Goal: Task Accomplishment & Management: Use online tool/utility

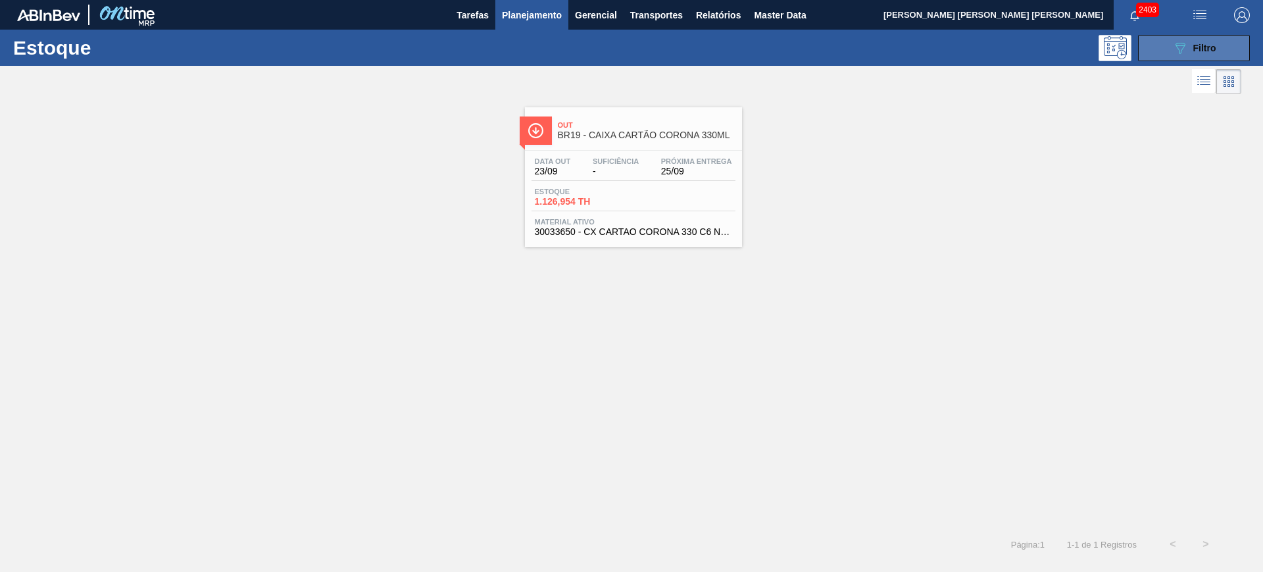
click at [1176, 47] on icon "089F7B8B-B2A5-4AFE-B5C0-19BA573D28AC" at bounding box center [1180, 48] width 16 height 16
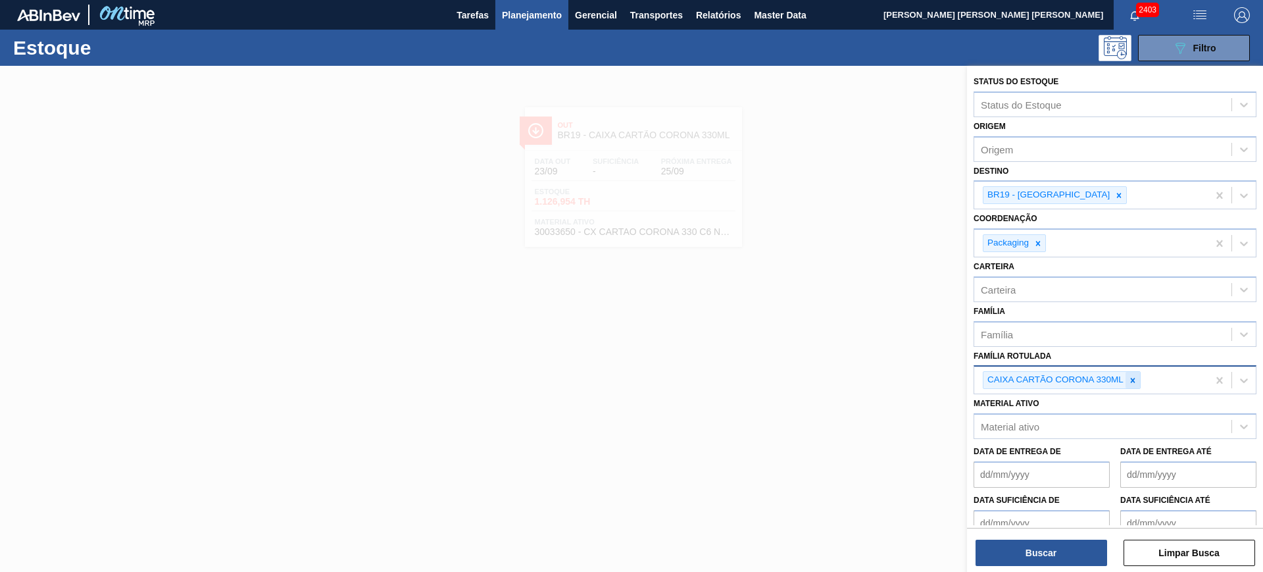
click at [1134, 378] on icon at bounding box center [1133, 380] width 5 height 5
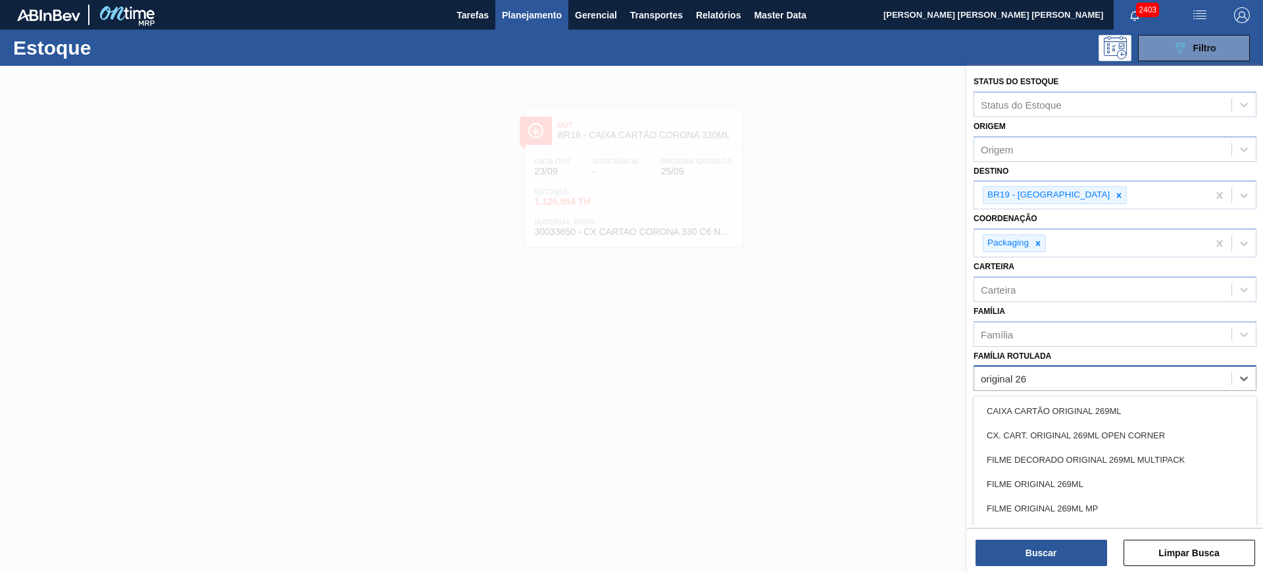
type Rotulada "original 269"
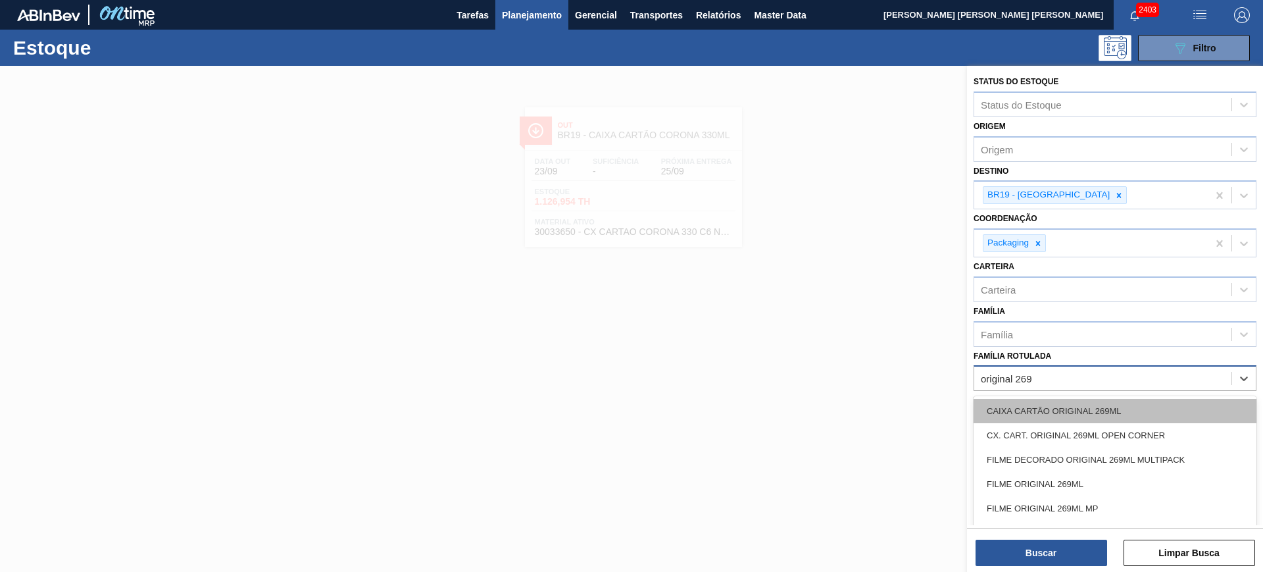
click at [1136, 413] on div "CAIXA CARTÃO ORIGINAL 269ML" at bounding box center [1115, 411] width 283 height 24
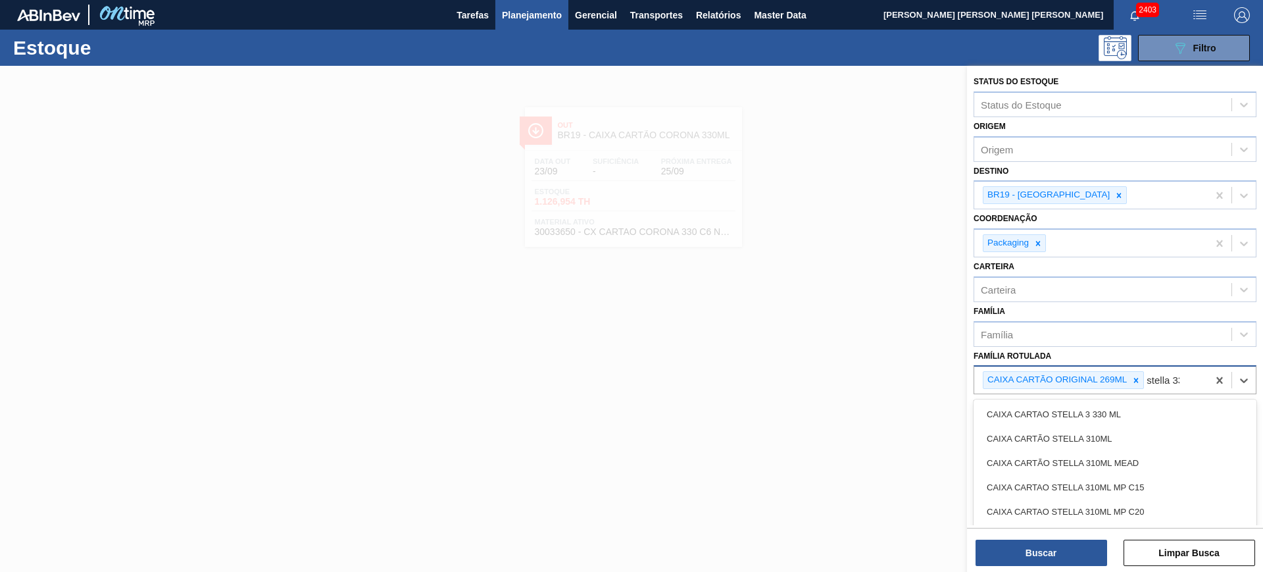
type Rotulada "stella 330"
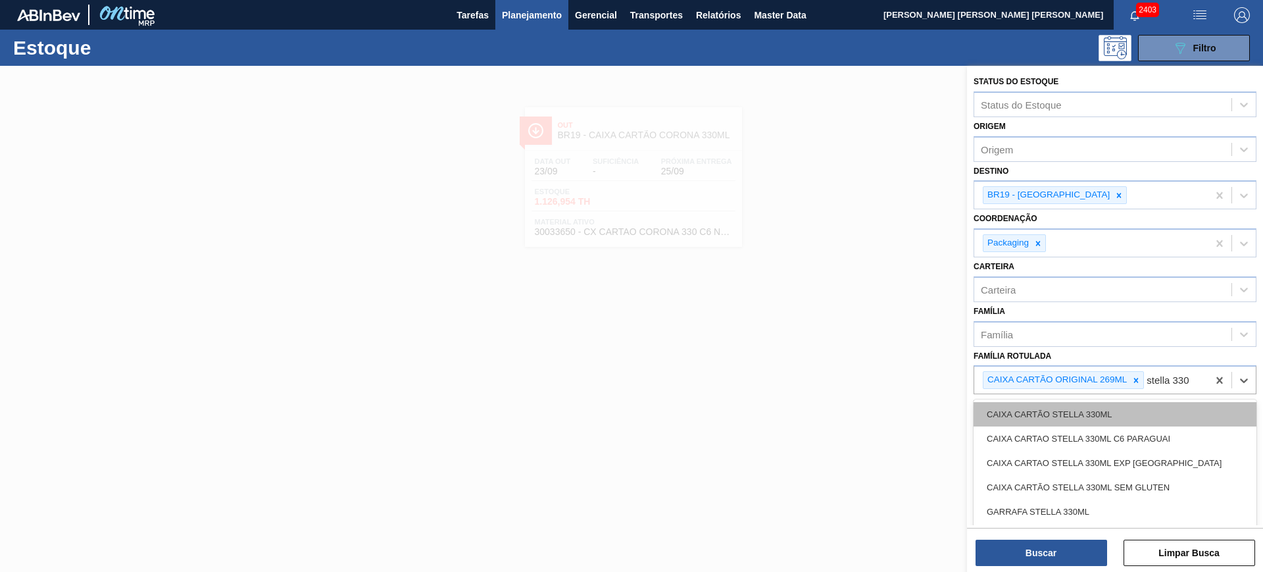
click at [1134, 410] on div "CAIXA CARTÃO STELLA 330ML" at bounding box center [1115, 414] width 283 height 24
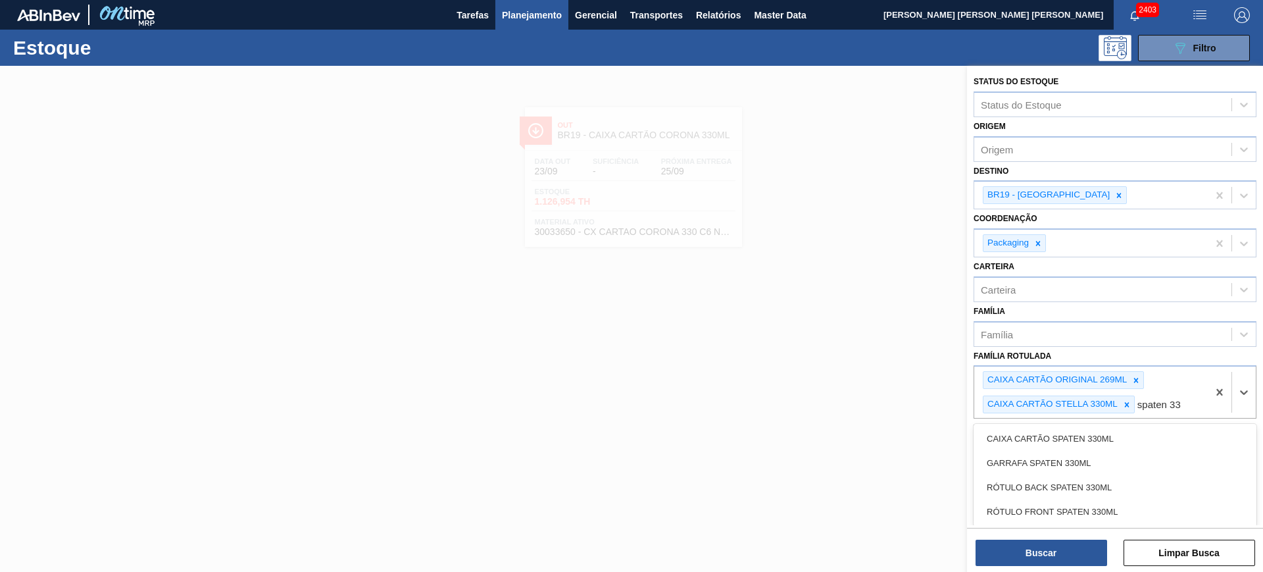
type Rotulada "spaten 330"
click at [1130, 431] on div "CAIXA CARTÃO SPATEN 330ML" at bounding box center [1115, 438] width 283 height 24
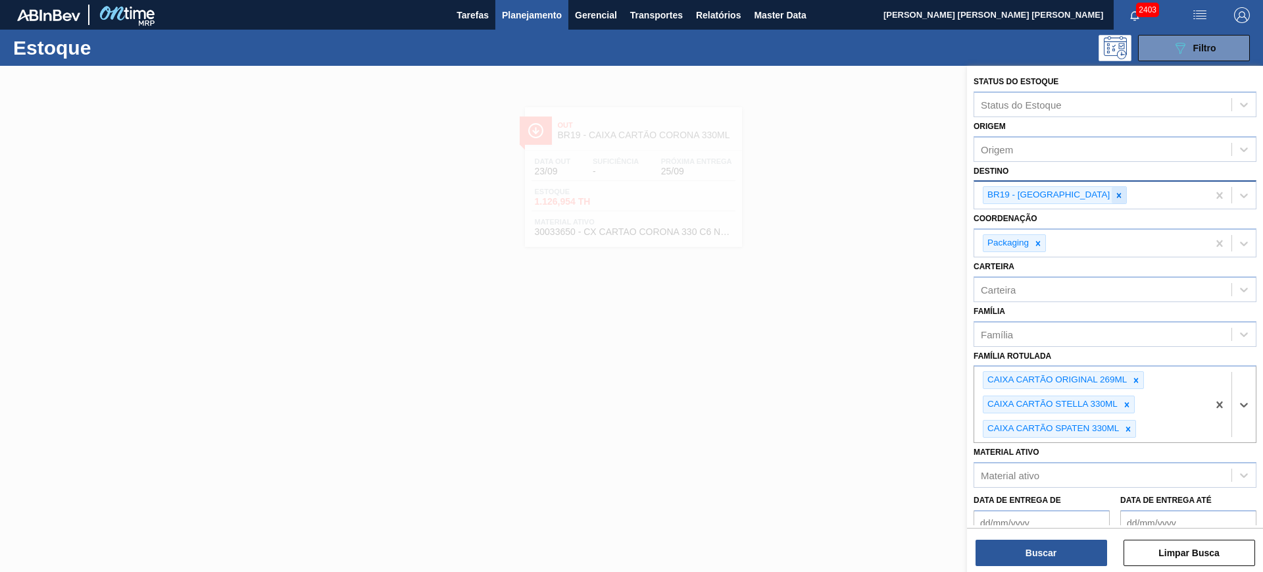
click at [1115, 193] on icon at bounding box center [1119, 195] width 9 height 9
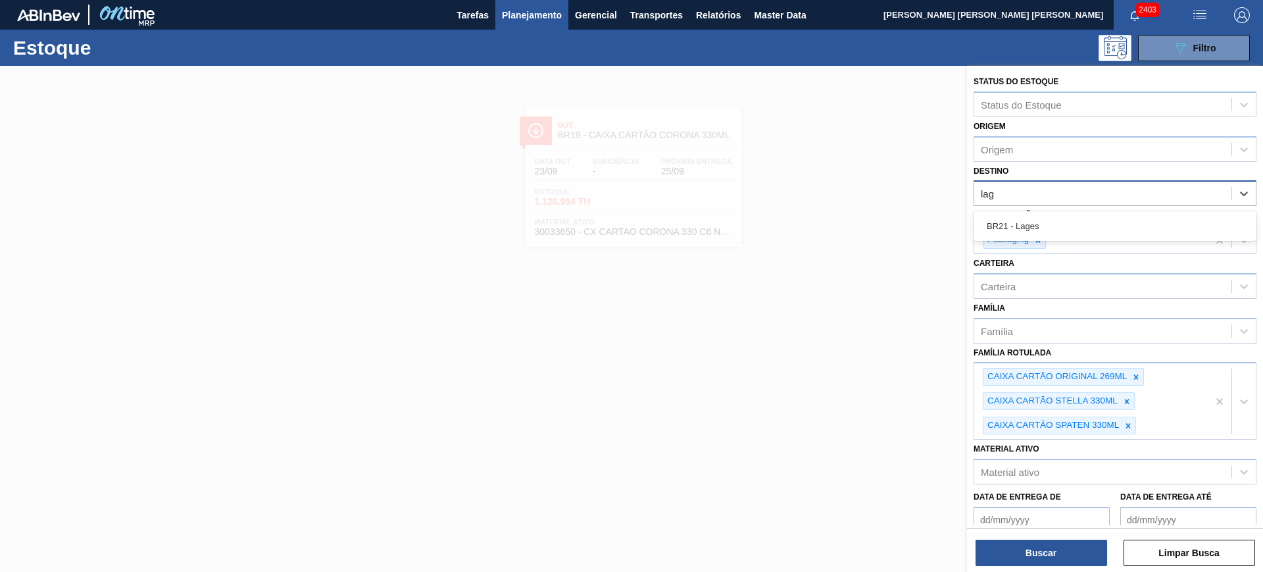
type input "lage"
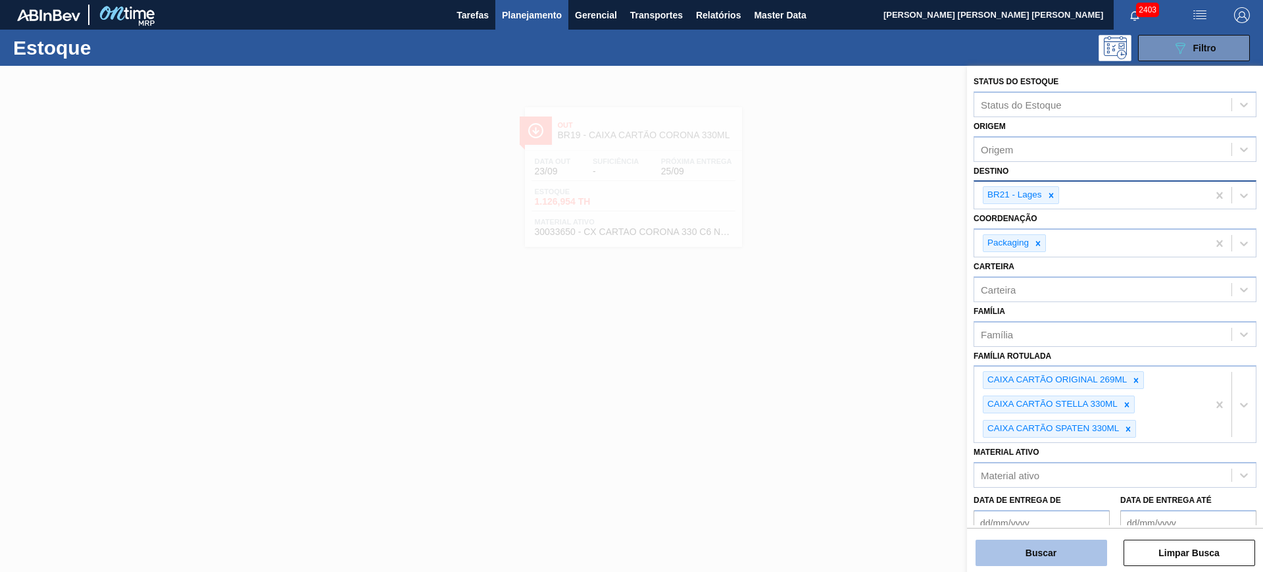
click at [989, 560] on button "Buscar" at bounding box center [1042, 552] width 132 height 26
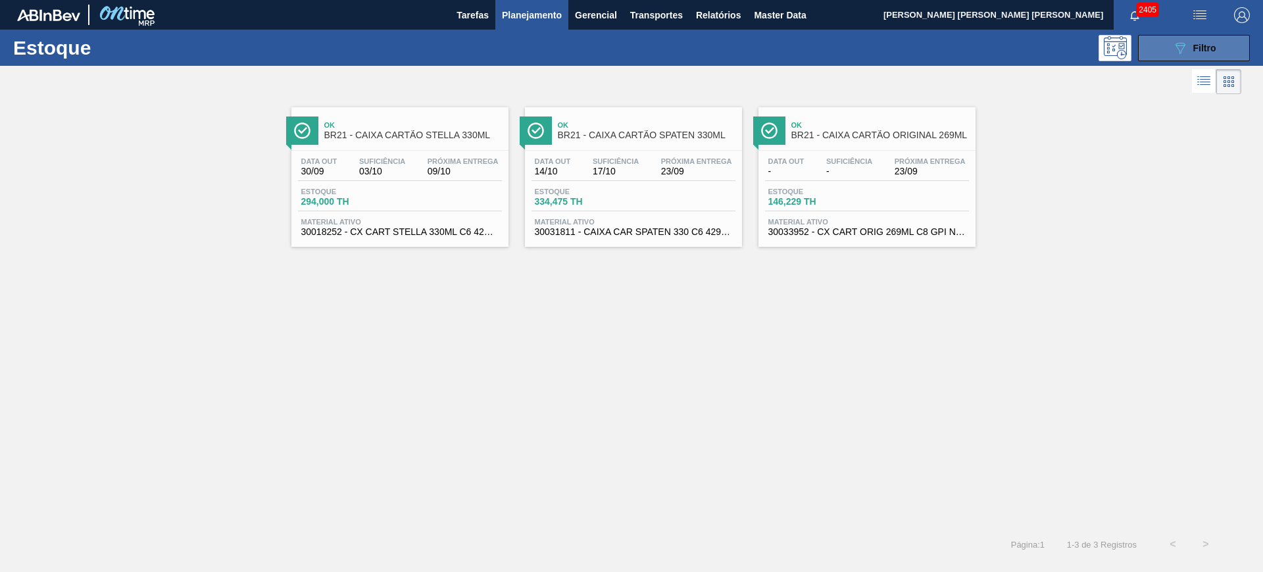
click at [1203, 45] on span "Filtro" at bounding box center [1204, 48] width 23 height 11
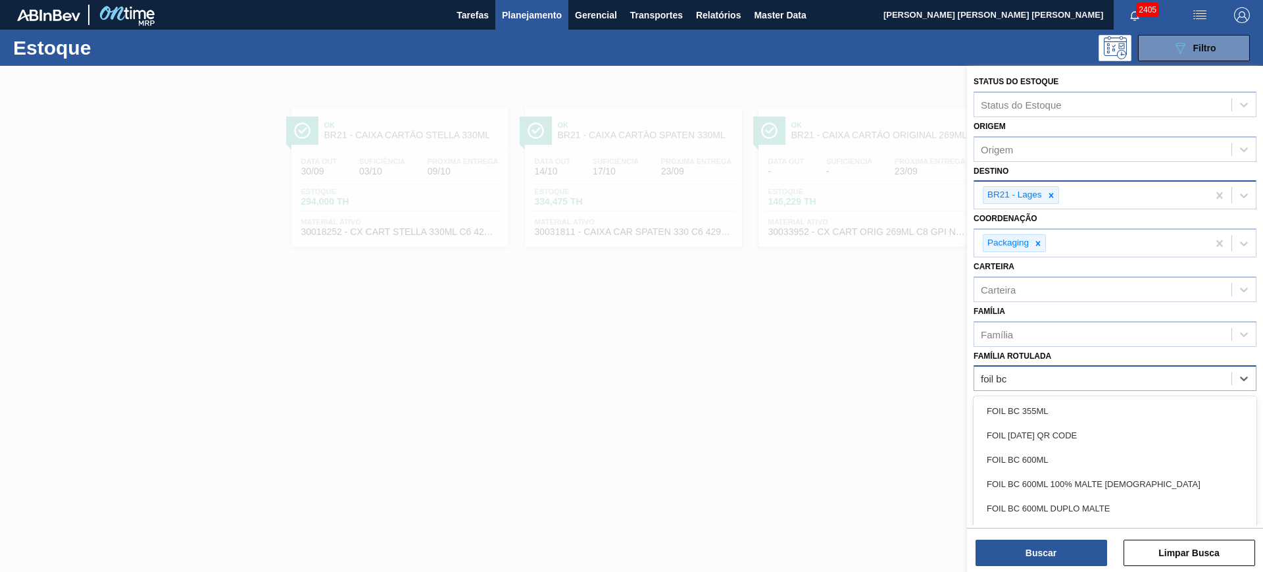
type Rotulada "foil bc 6"
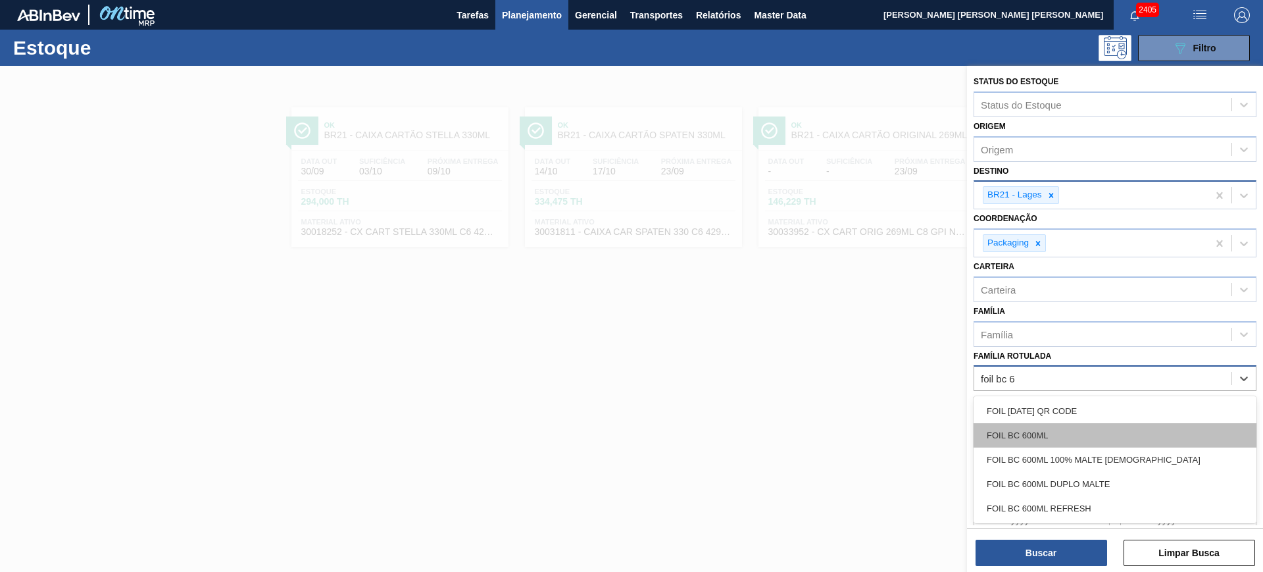
click at [1176, 433] on div "FOIL BC 600ML" at bounding box center [1115, 435] width 283 height 24
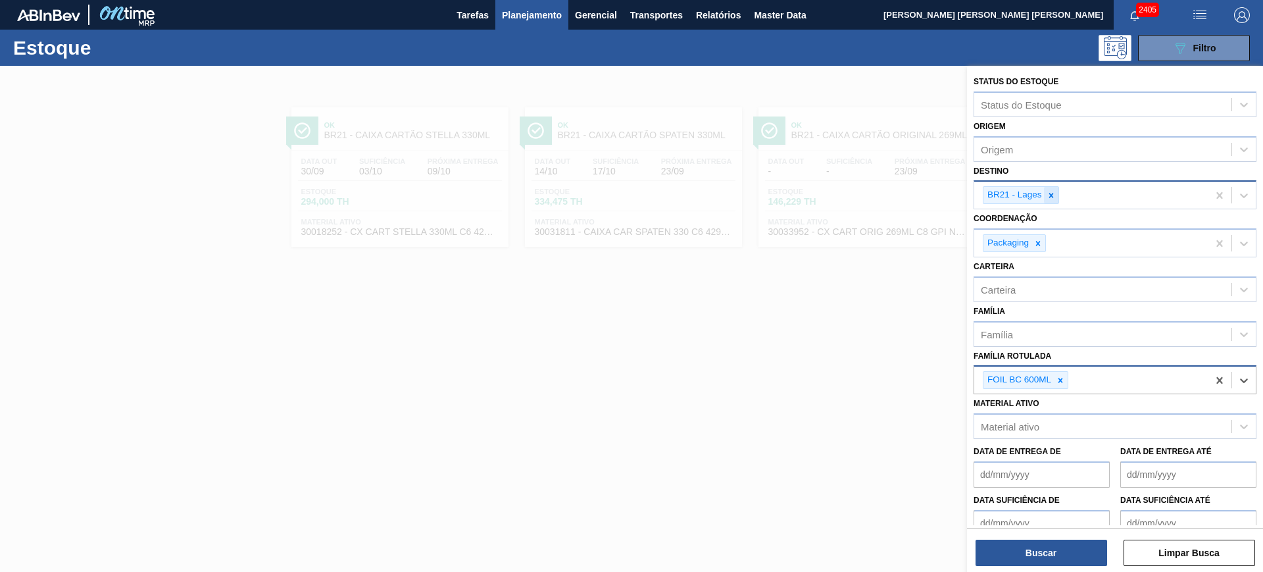
click at [1047, 202] on div at bounding box center [1051, 195] width 14 height 16
type input "n"
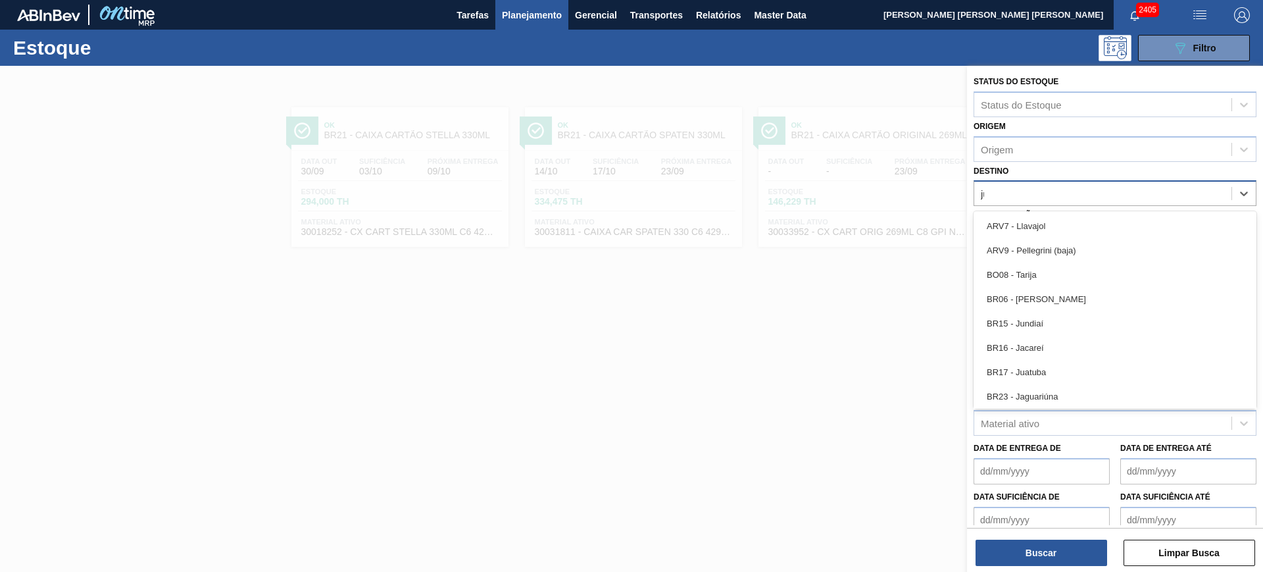
type input "juat"
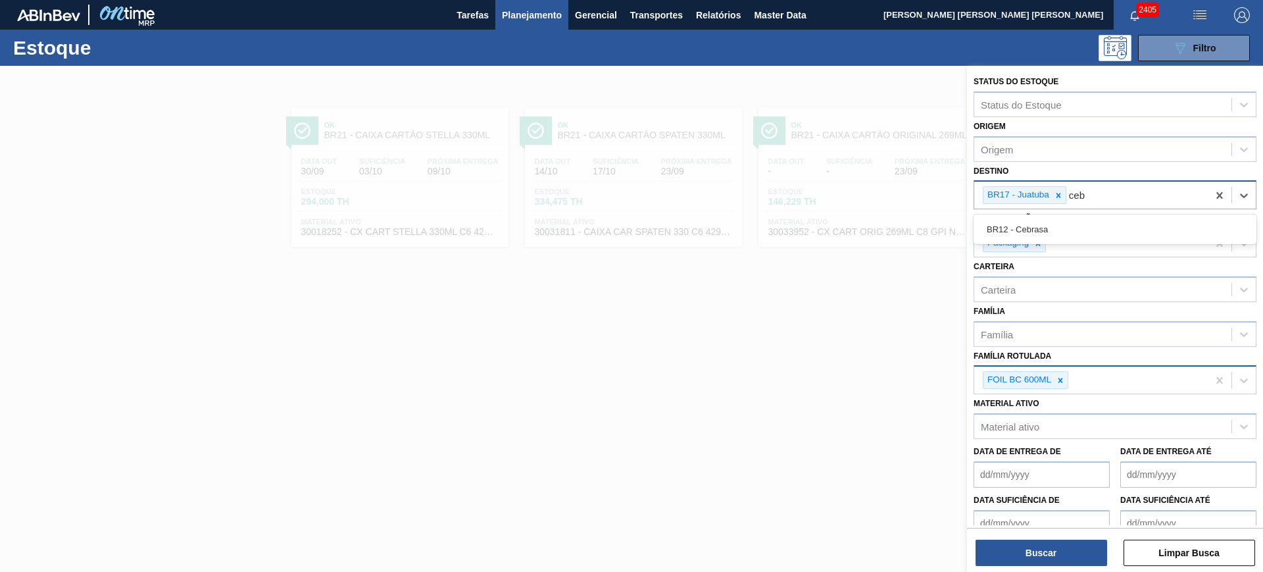
type input "cebr"
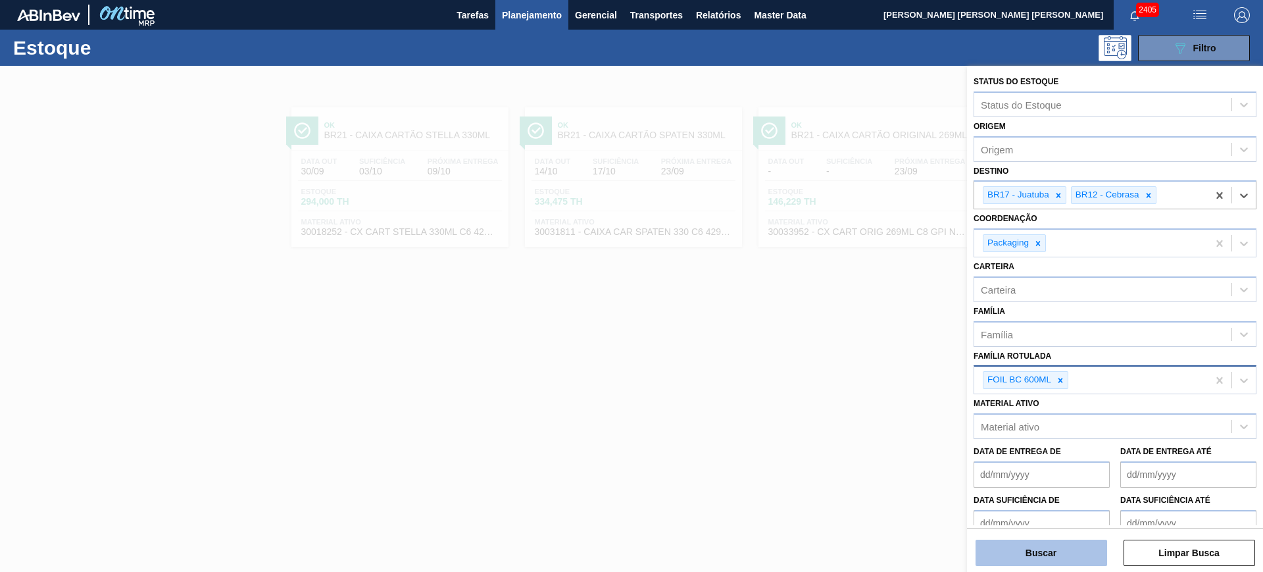
click at [1088, 545] on button "Buscar" at bounding box center [1042, 552] width 132 height 26
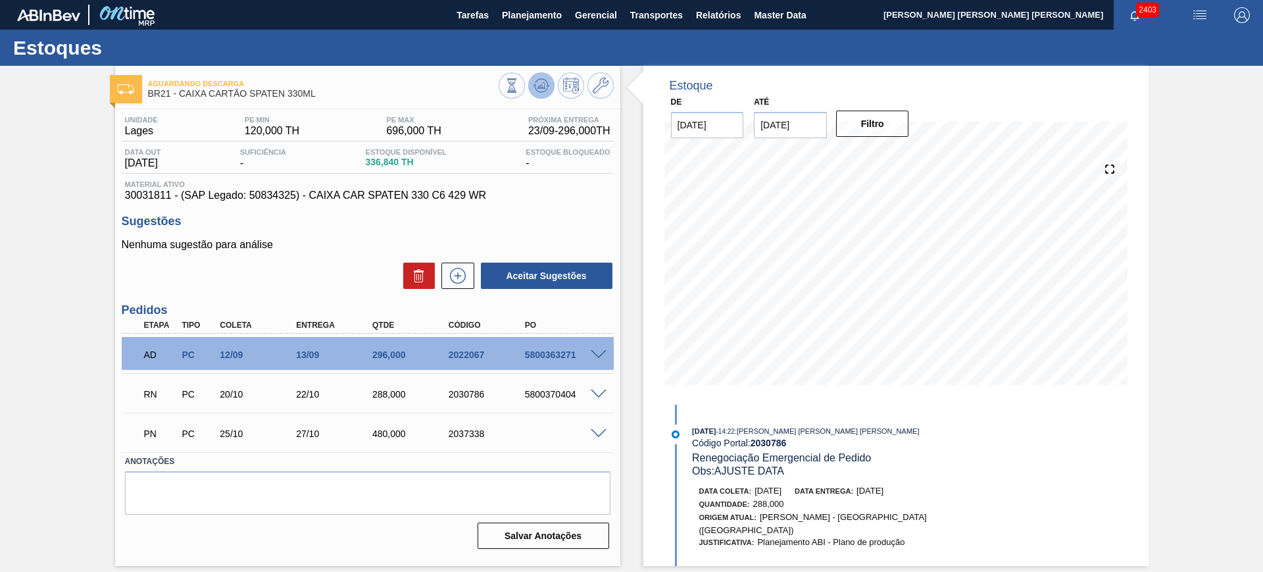
click at [537, 88] on icon at bounding box center [542, 86] width 16 height 16
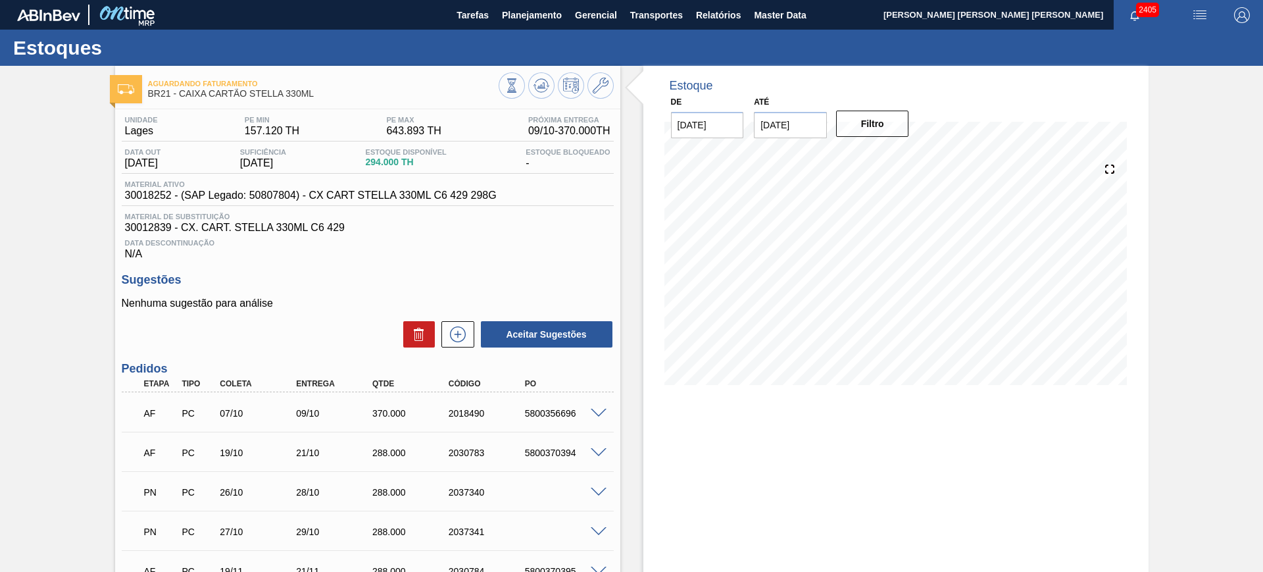
scroll to position [82, 0]
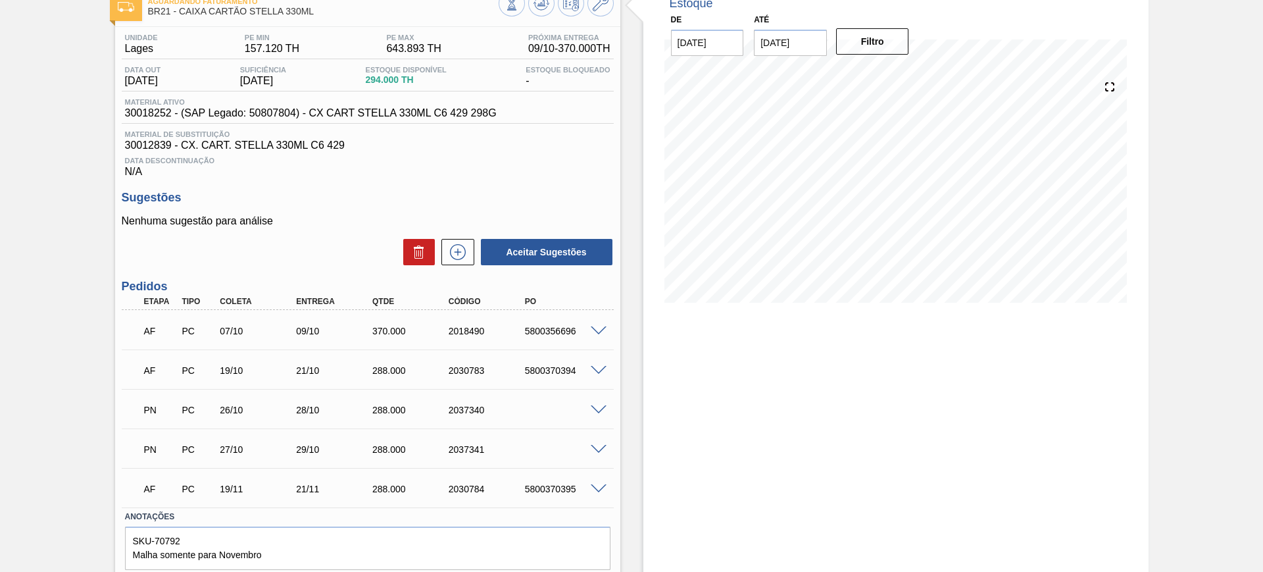
click at [602, 330] on span at bounding box center [599, 331] width 16 height 10
type input "30,833"
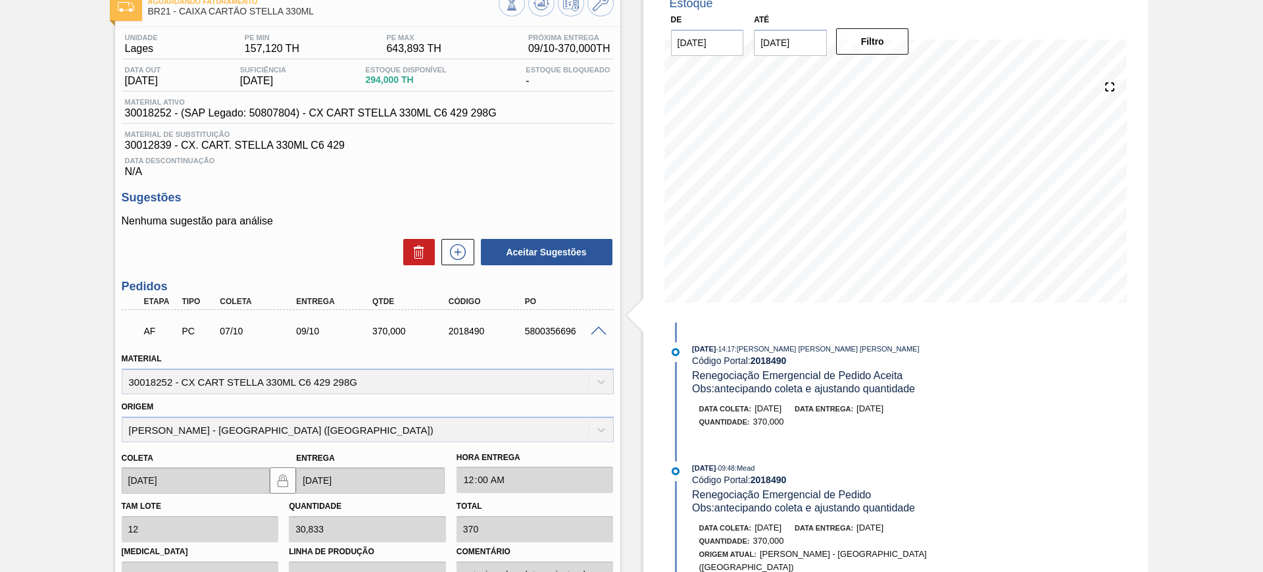
click at [593, 328] on span at bounding box center [599, 331] width 16 height 10
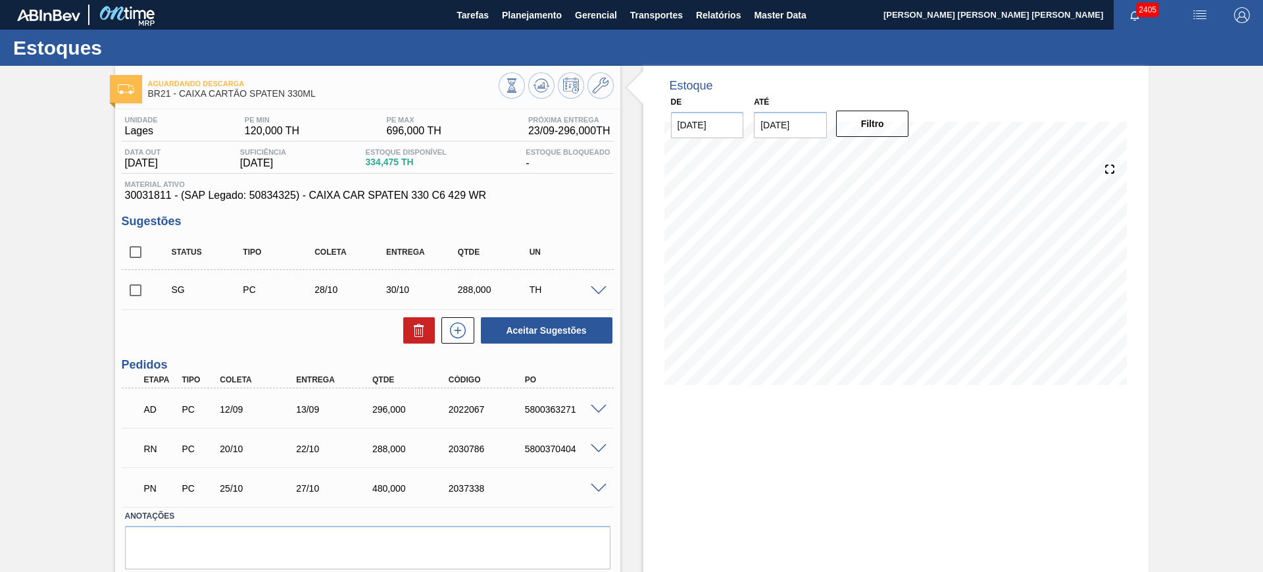
click at [603, 444] on span at bounding box center [599, 449] width 16 height 10
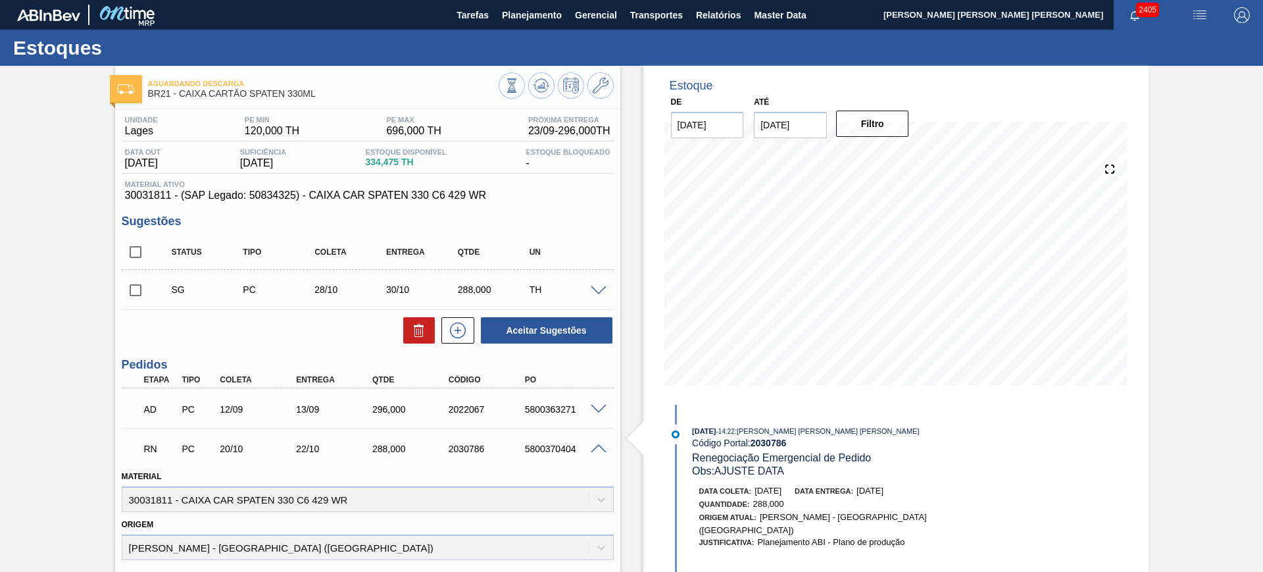
click at [605, 451] on span at bounding box center [599, 449] width 16 height 10
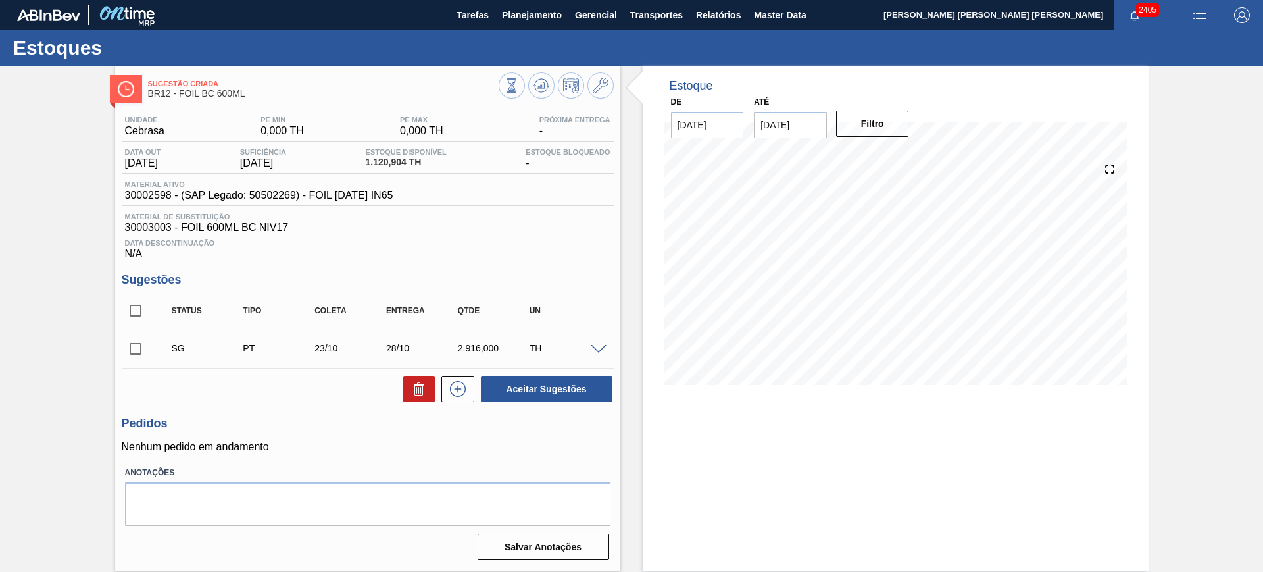
click at [595, 345] on span at bounding box center [599, 350] width 16 height 10
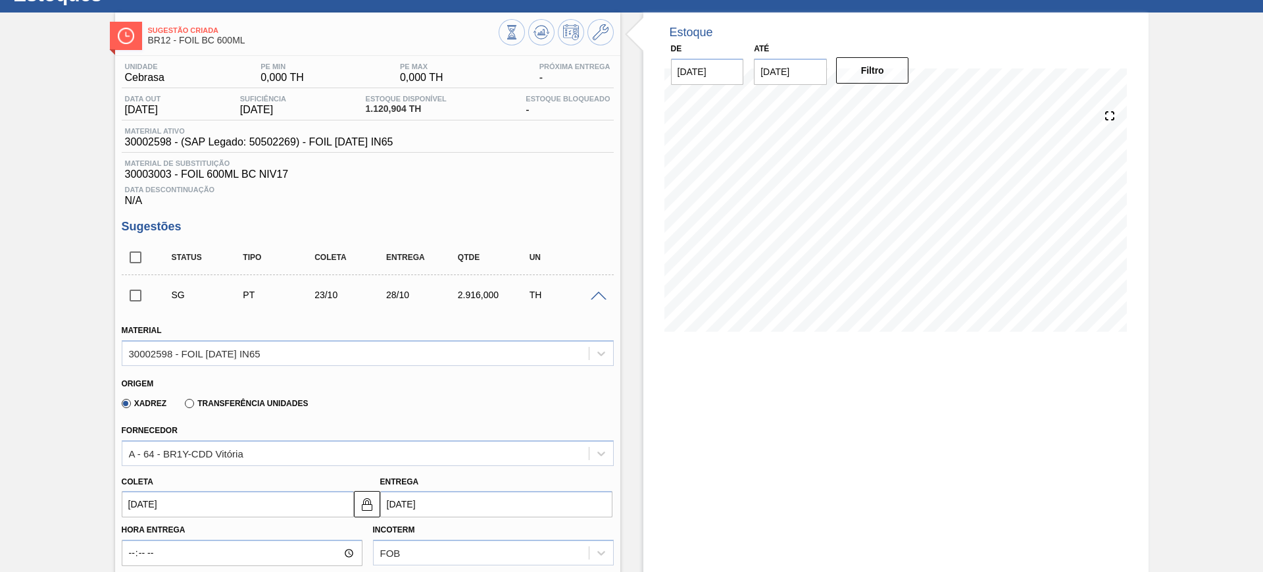
scroll to position [82, 0]
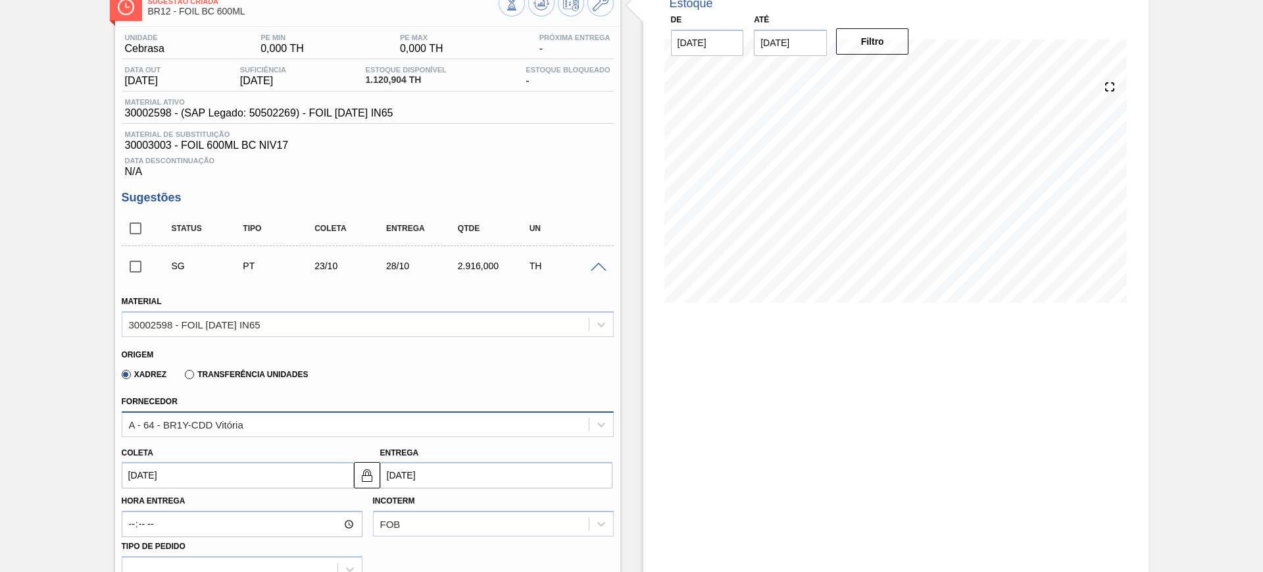
click at [194, 421] on div "A - 64 - BR1Y-CDD Vitória" at bounding box center [186, 423] width 114 height 11
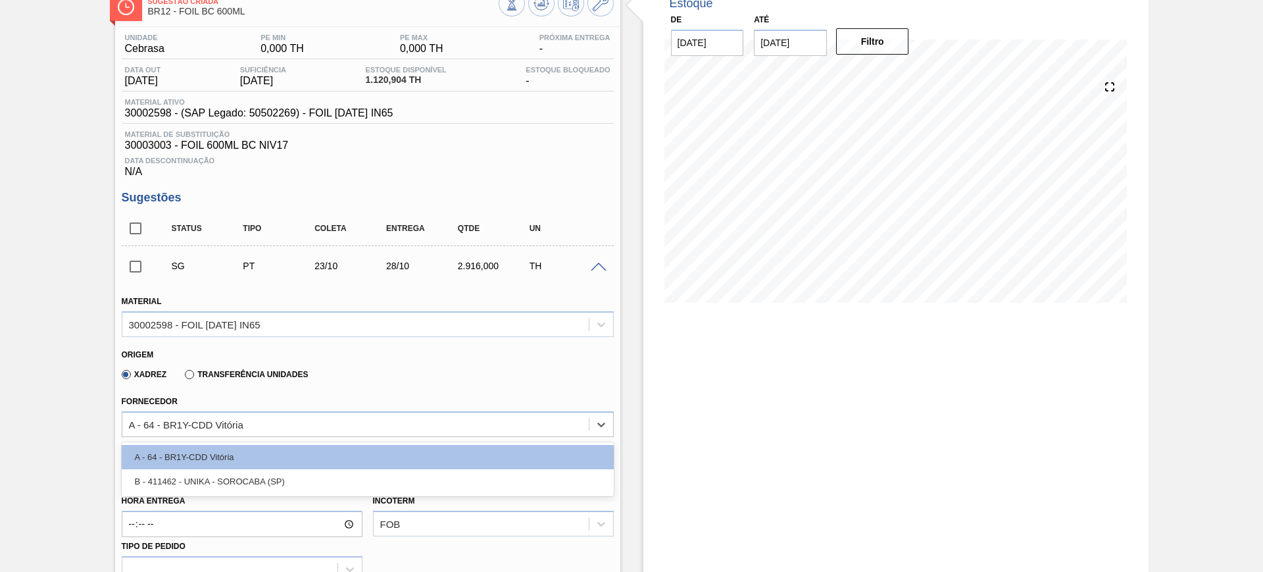
click at [199, 376] on label "Transferência Unidades" at bounding box center [246, 374] width 123 height 9
click at [183, 377] on input "Transferência Unidades" at bounding box center [183, 377] width 0 height 0
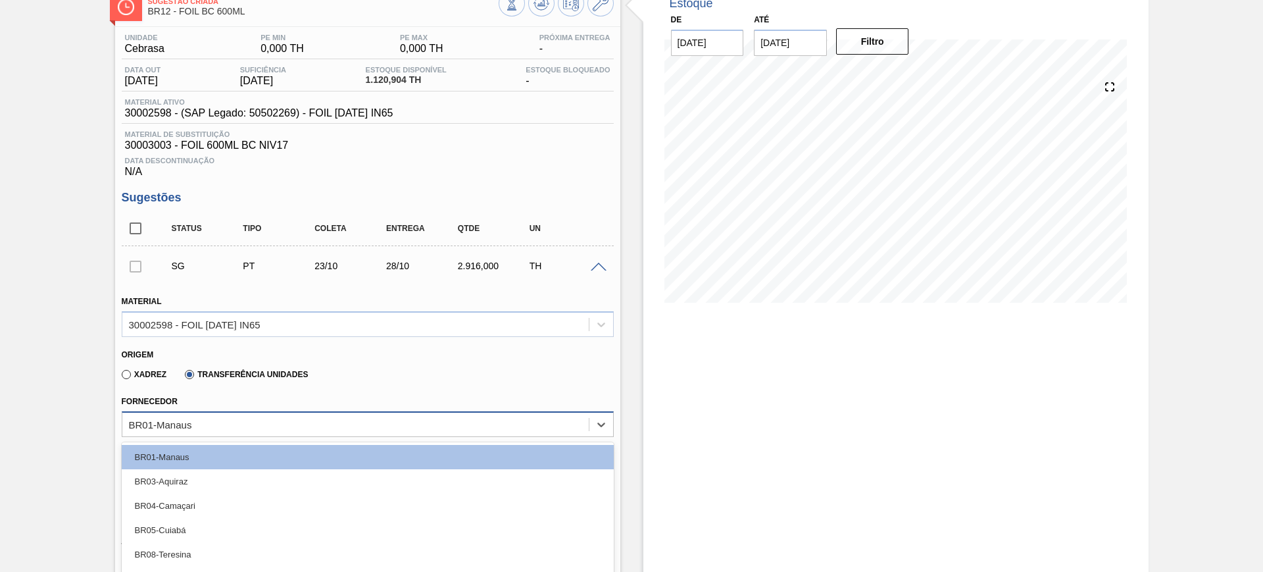
click at [208, 419] on div "option BR04-Camaçari focused, 3 of 17. 17 results available. Use Up and Down to…" at bounding box center [368, 424] width 492 height 26
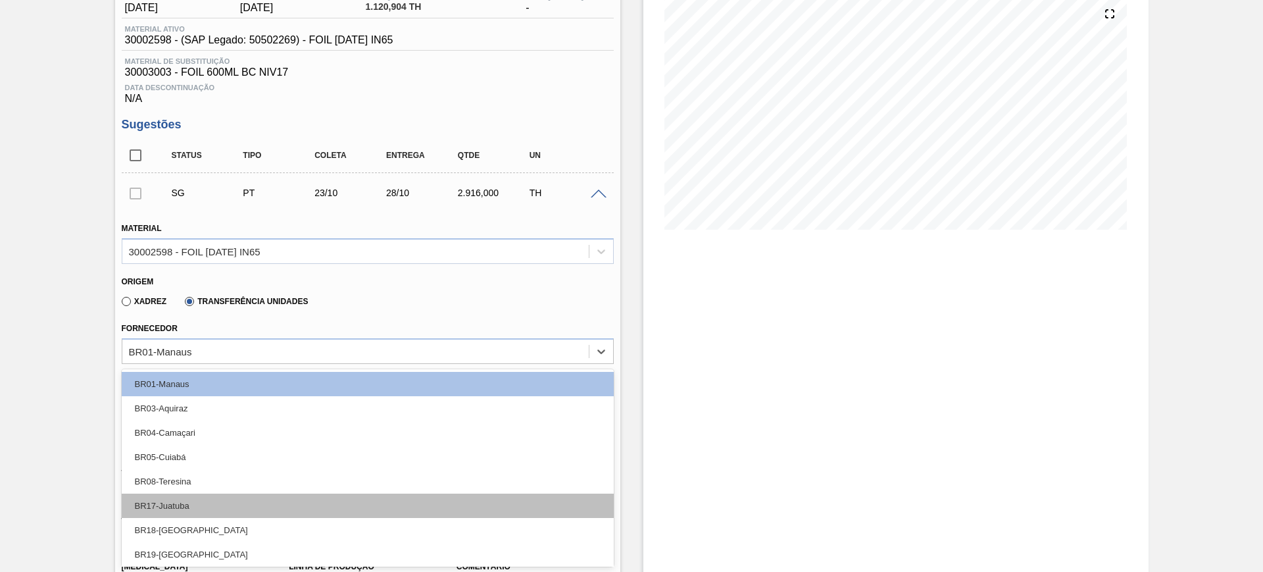
scroll to position [222, 0]
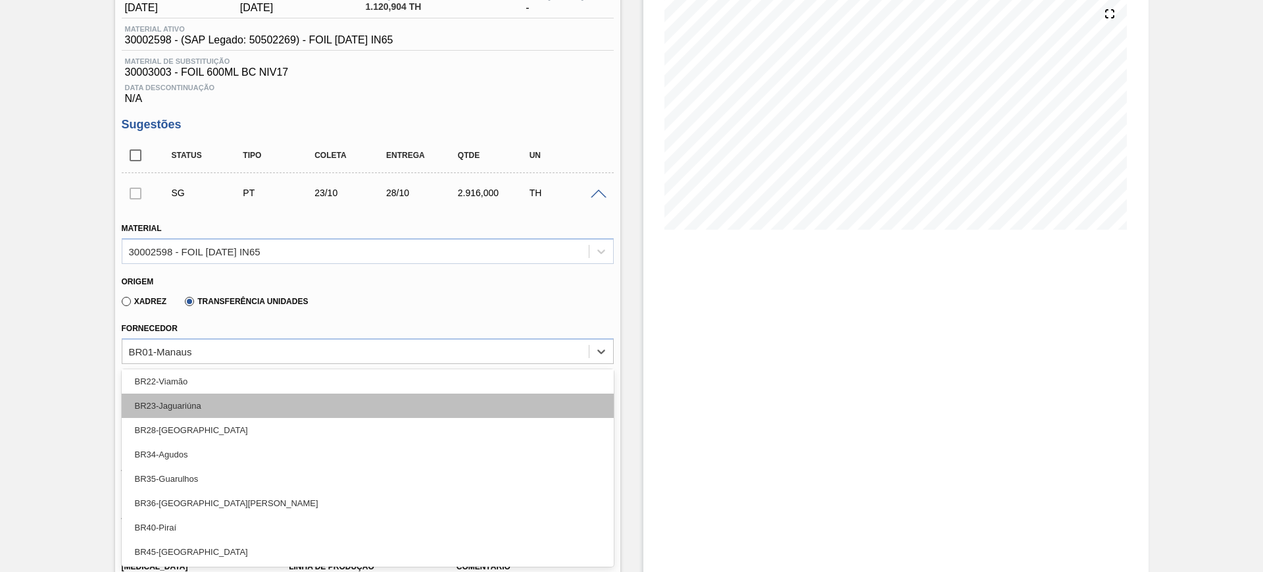
click at [242, 409] on div "BR23-Jaguariúna" at bounding box center [368, 405] width 492 height 24
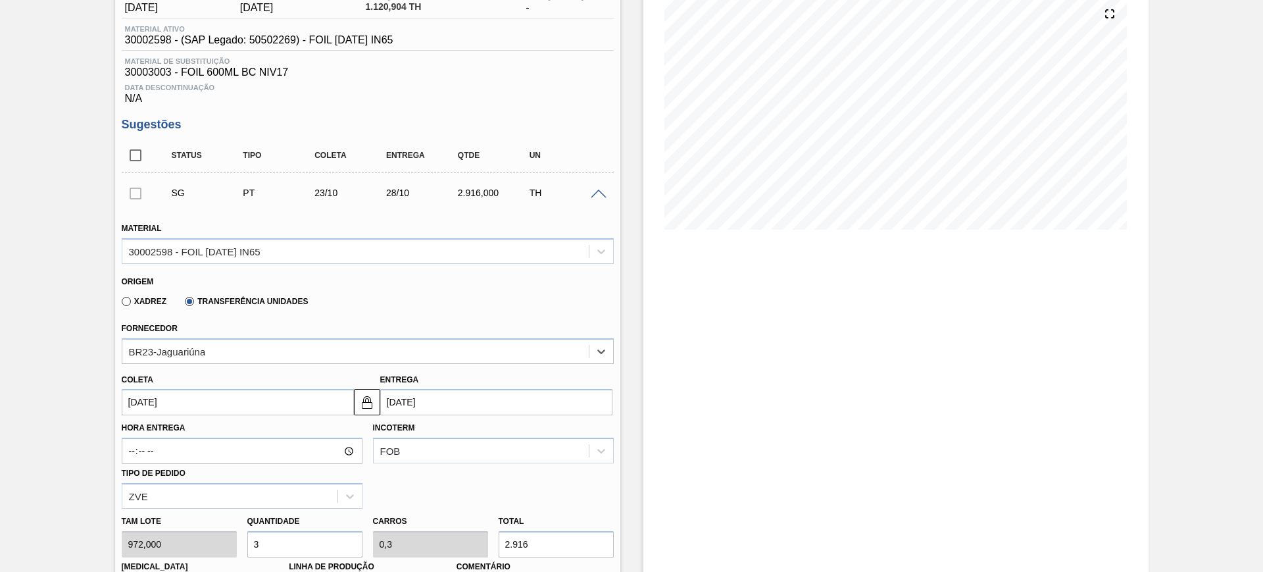
click at [328, 405] on input "[DATE]" at bounding box center [238, 402] width 232 height 26
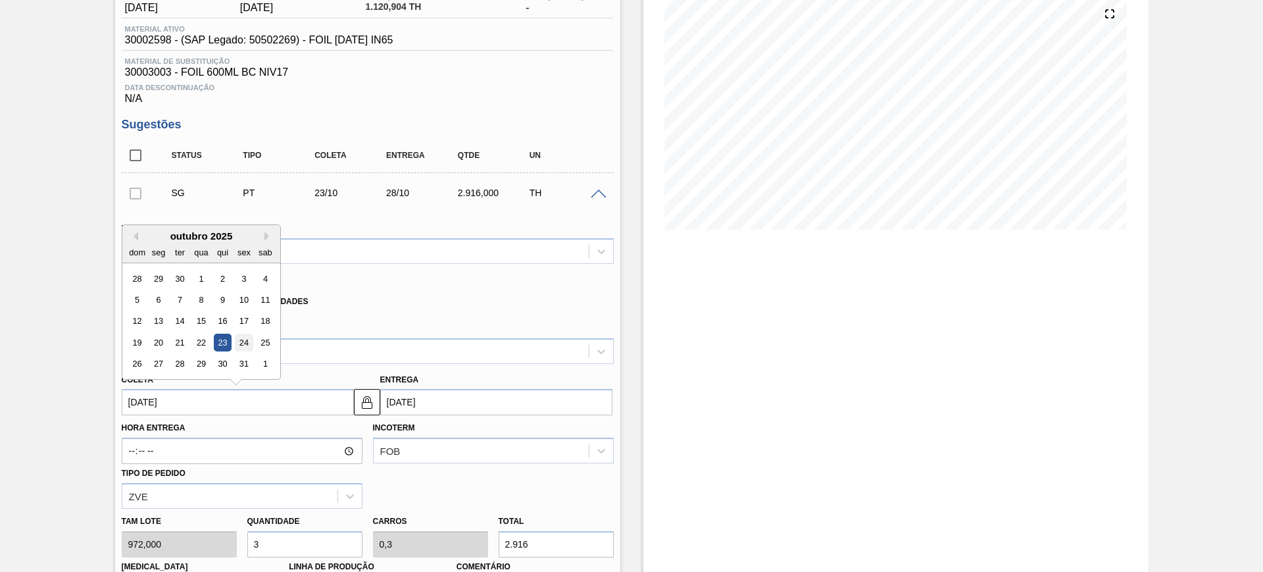
click at [239, 343] on div "24" at bounding box center [244, 343] width 18 height 18
type input "24/10/2025"
type input "29/10/2025"
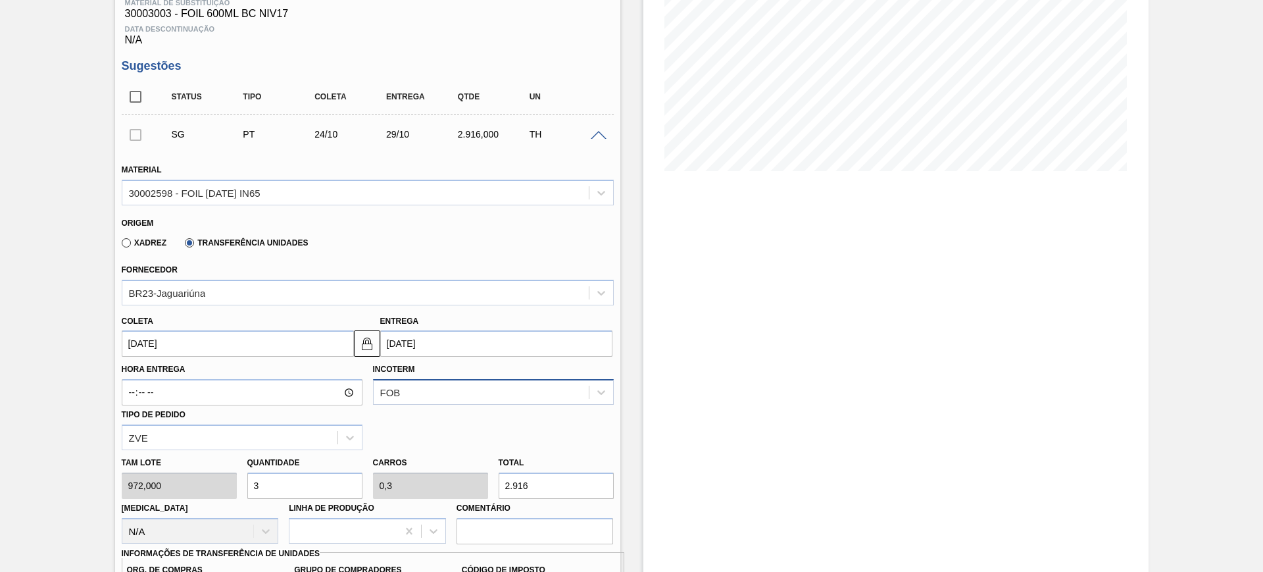
scroll to position [238, 0]
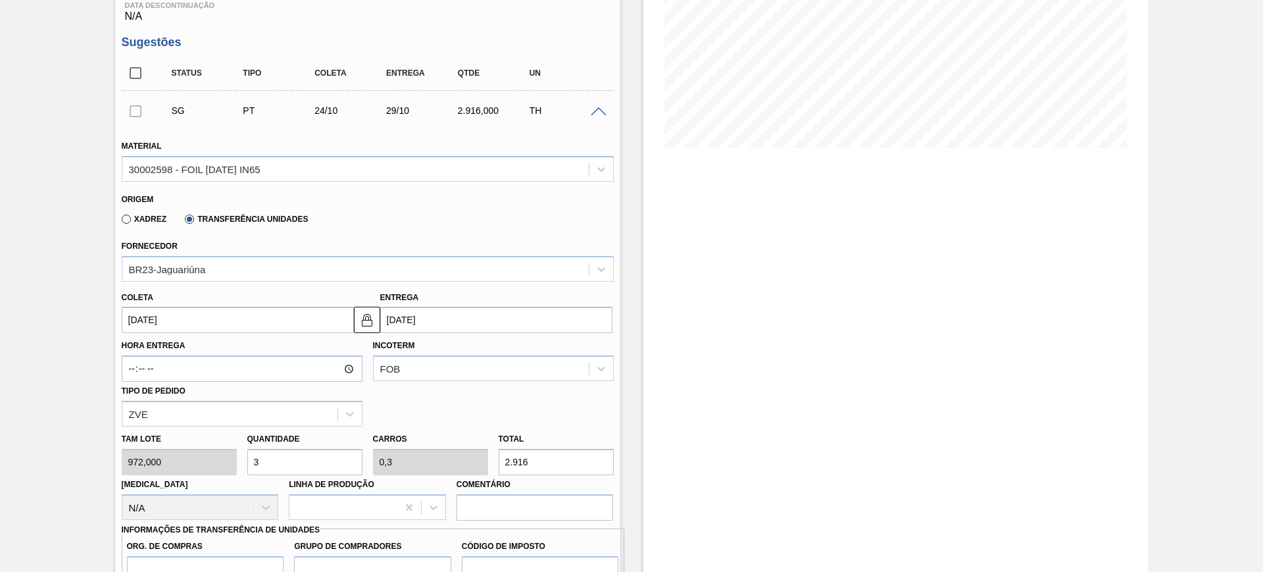
click at [303, 320] on input "24/10/2025" at bounding box center [238, 320] width 232 height 26
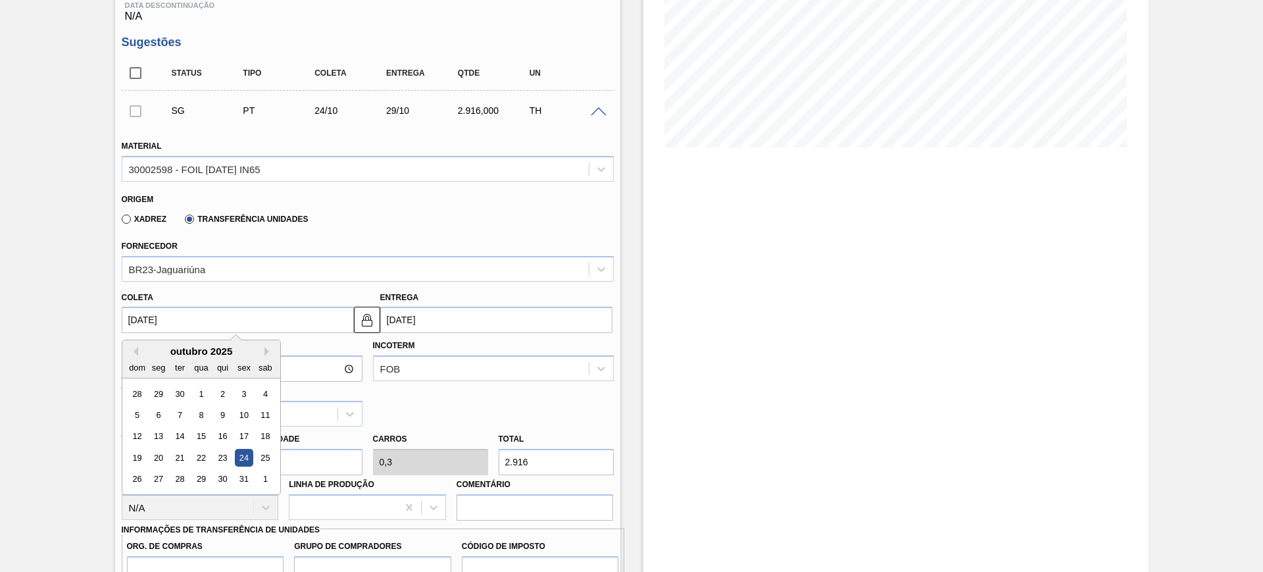
click at [138, 348] on div "outubro 2025" at bounding box center [201, 350] width 158 height 11
click at [134, 350] on button "Previous Month" at bounding box center [133, 351] width 9 height 9
click at [203, 452] on div "24" at bounding box center [201, 458] width 18 height 18
type input "[DATE]"
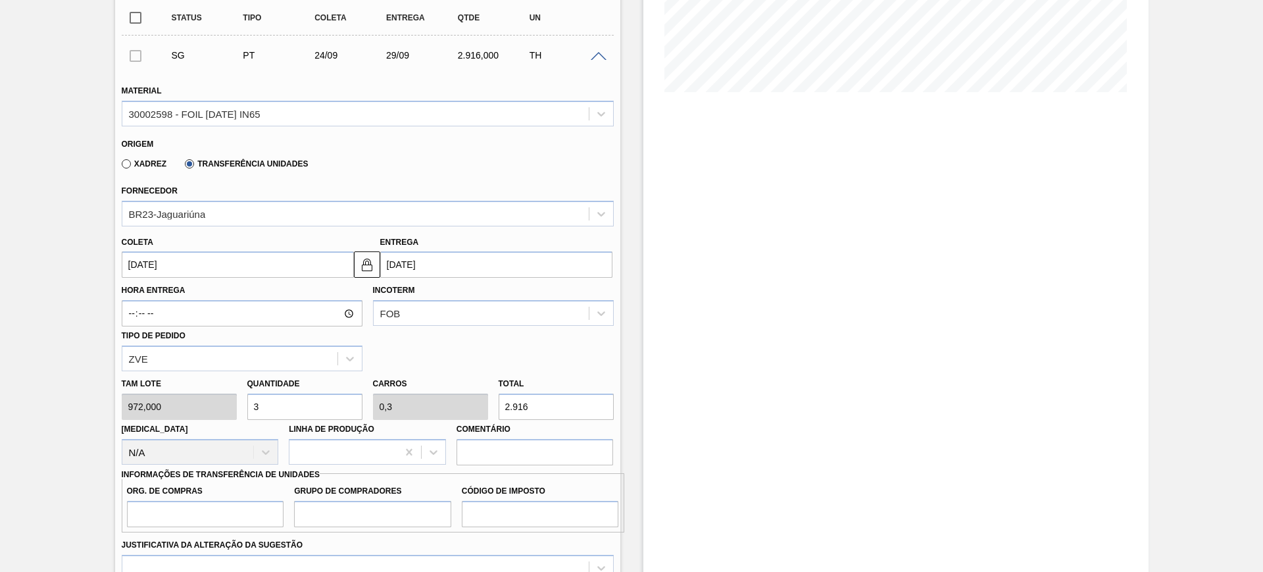
scroll to position [402, 0]
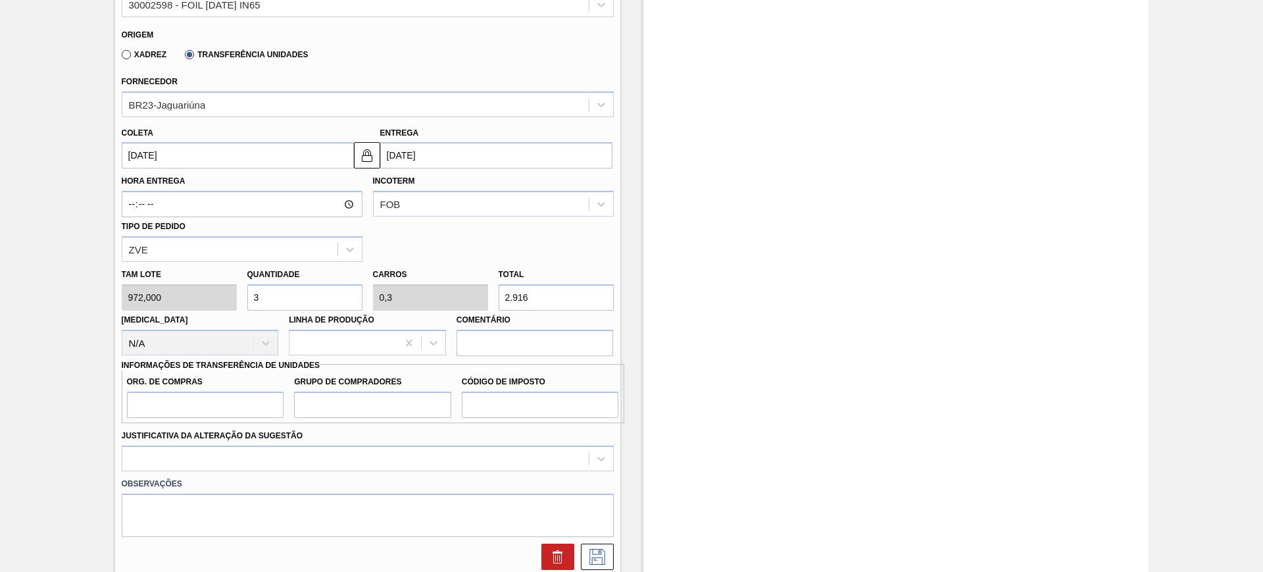
click at [576, 304] on input "2.916" at bounding box center [556, 297] width 115 height 26
type input "0,006"
type input "0,001"
type input "6"
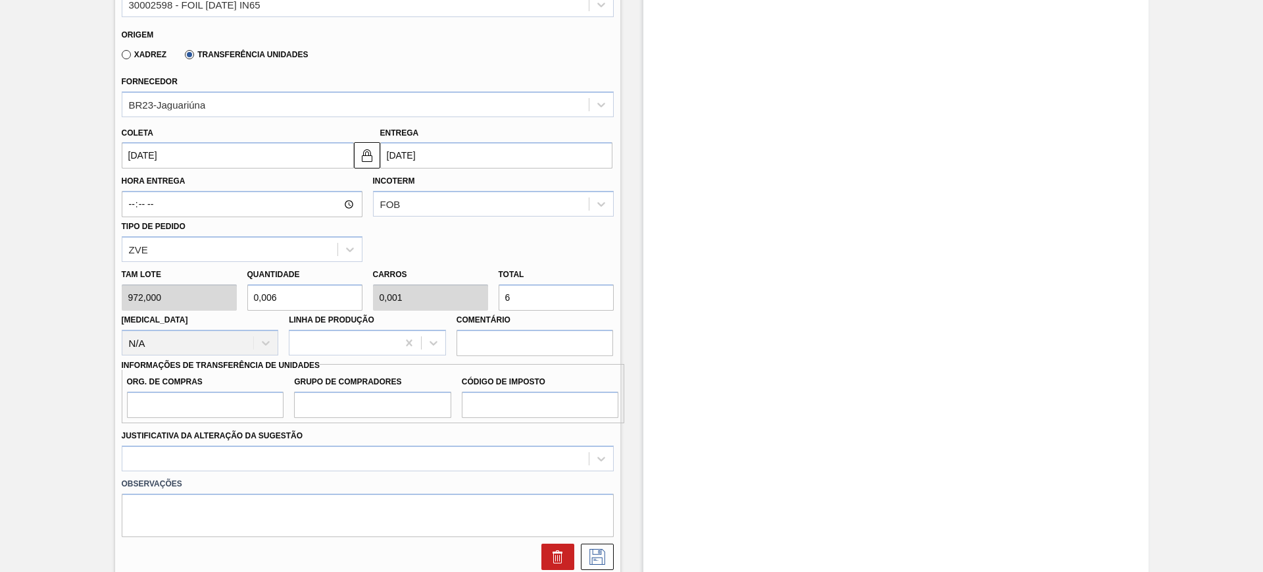
type input "0,065"
type input "0,006"
type input "63"
type input "0,657"
type input "0,066"
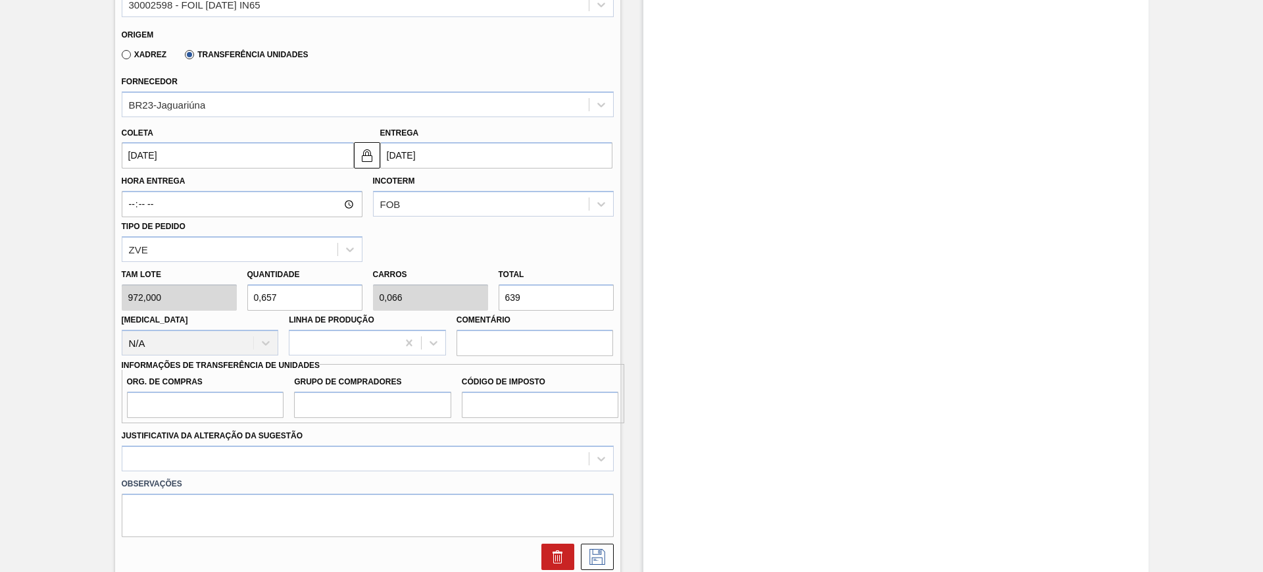
type input "639"
click at [249, 401] on input "Org. de Compras" at bounding box center [205, 404] width 157 height 26
click at [536, 293] on input "639" at bounding box center [556, 297] width 115 height 26
type input "0,065"
type input "0,006"
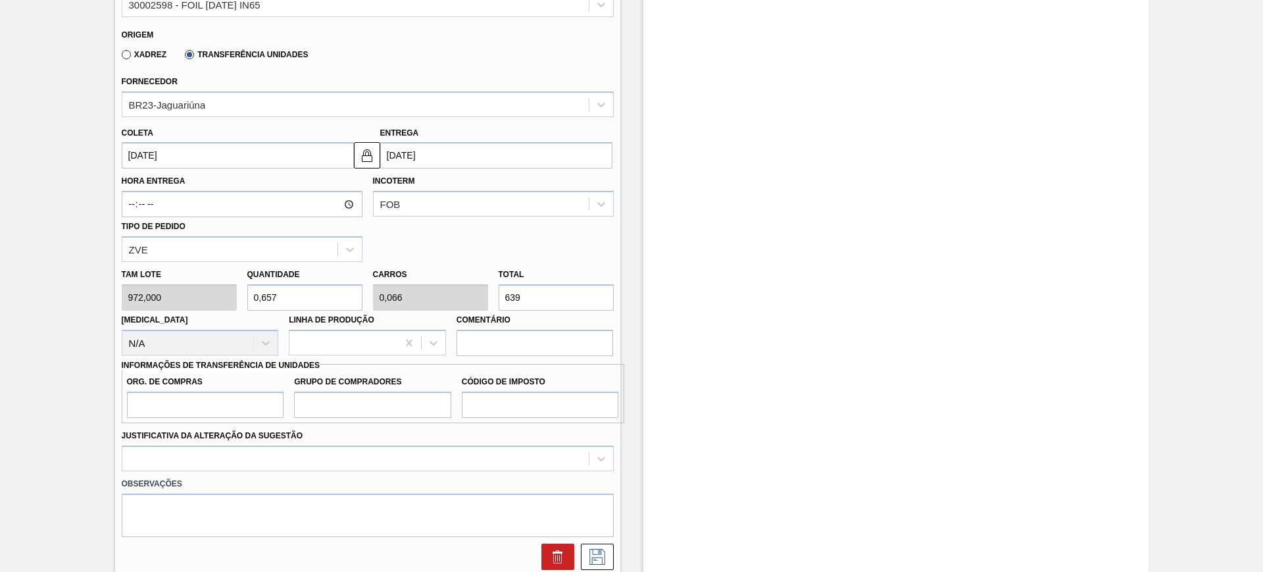
type input "63"
type input "0,006"
type input "0,001"
type input "6"
type input "0,064"
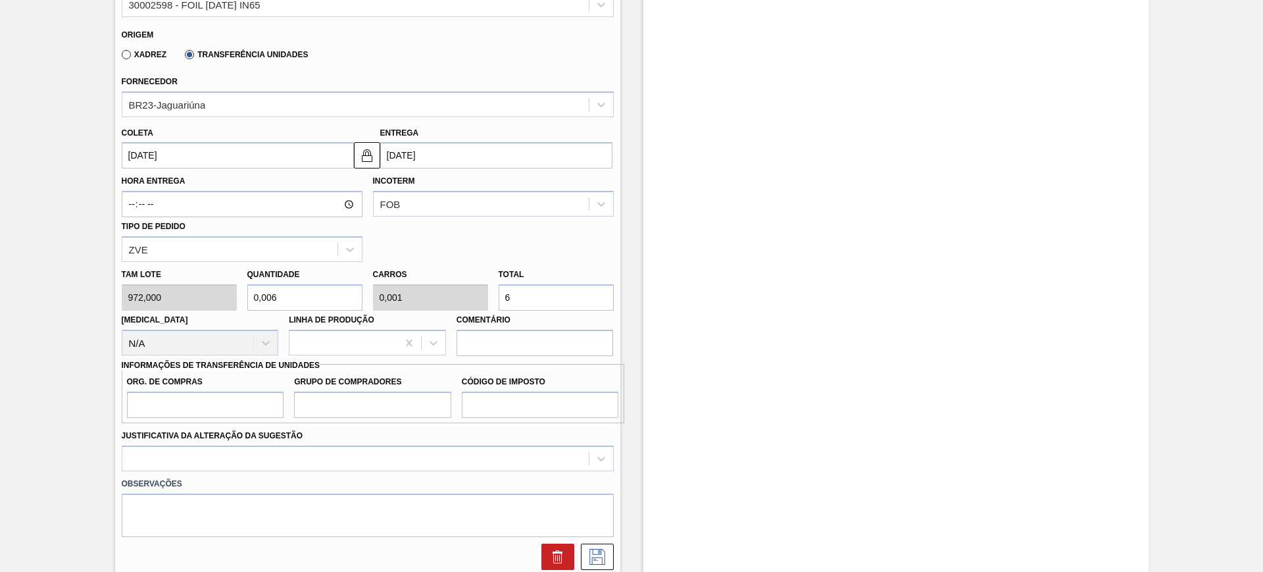
type input "0,006"
type input "62"
type input "0,646"
type input "0,065"
type input "628"
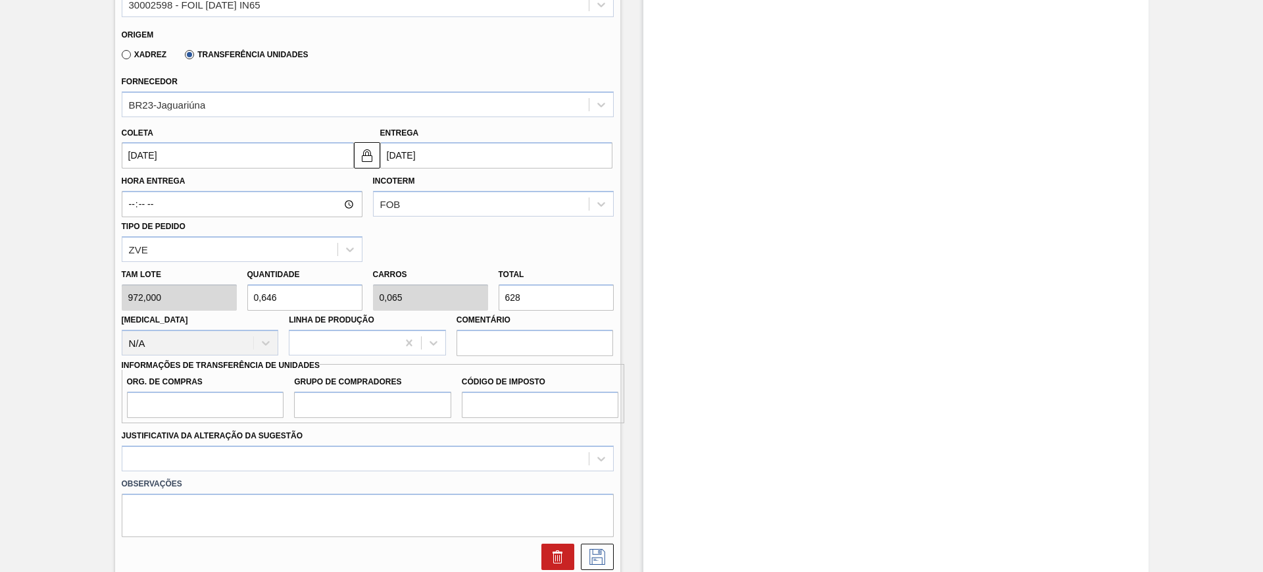
click at [268, 389] on label "Org. de Compras" at bounding box center [205, 381] width 157 height 19
click at [268, 391] on input "Org. de Compras" at bounding box center [205, 404] width 157 height 26
click at [264, 397] on input "Org. de Compras" at bounding box center [205, 404] width 157 height 26
type input "BR00"
type input "A01"
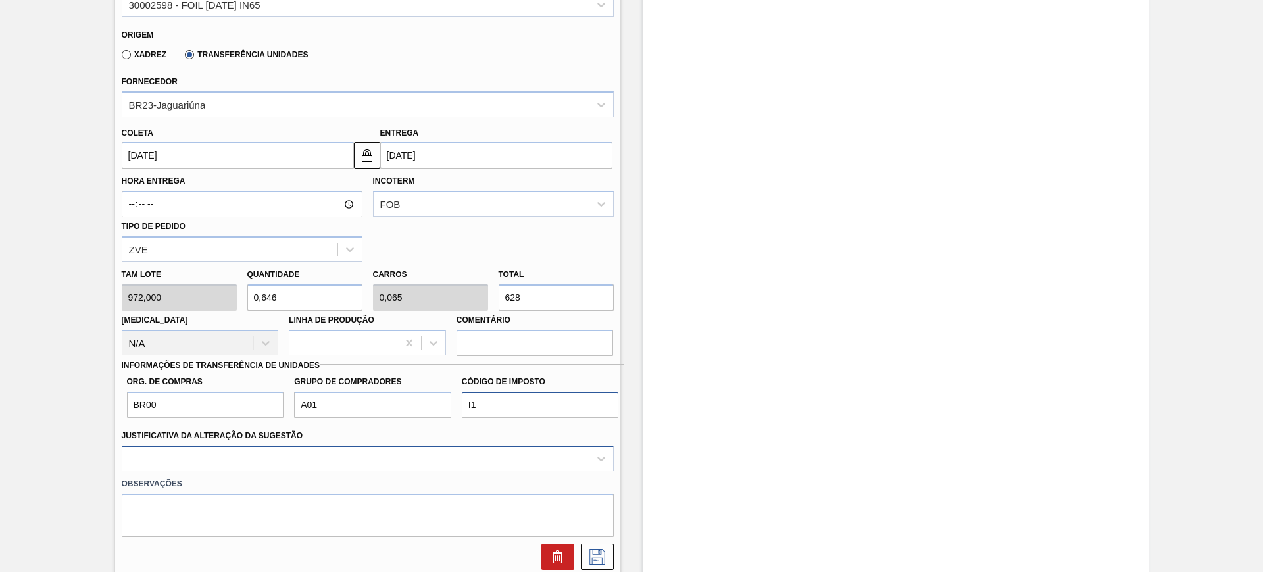
type input "I1"
click at [248, 465] on div at bounding box center [368, 458] width 492 height 26
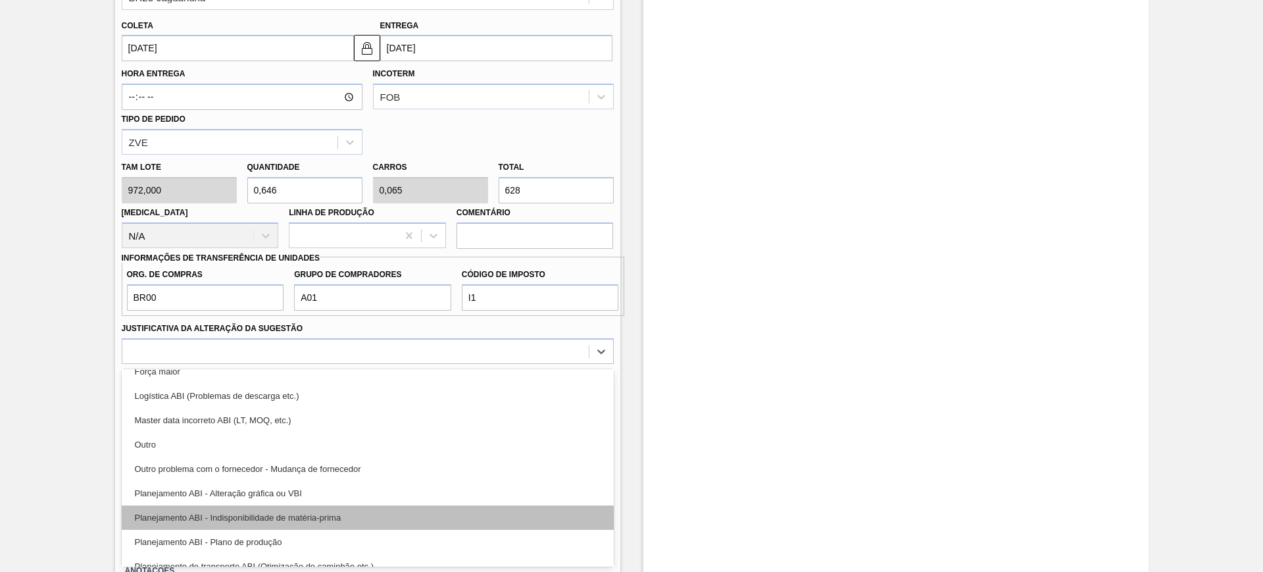
scroll to position [82, 0]
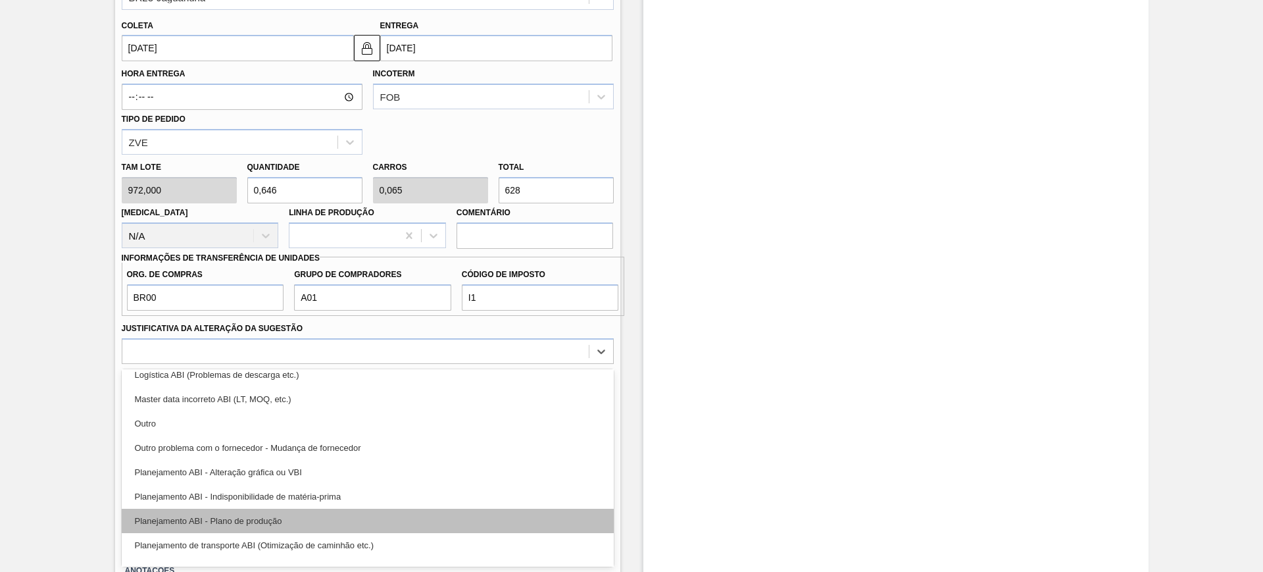
click at [353, 528] on div "Planejamento ABI - Plano de produção" at bounding box center [368, 521] width 492 height 24
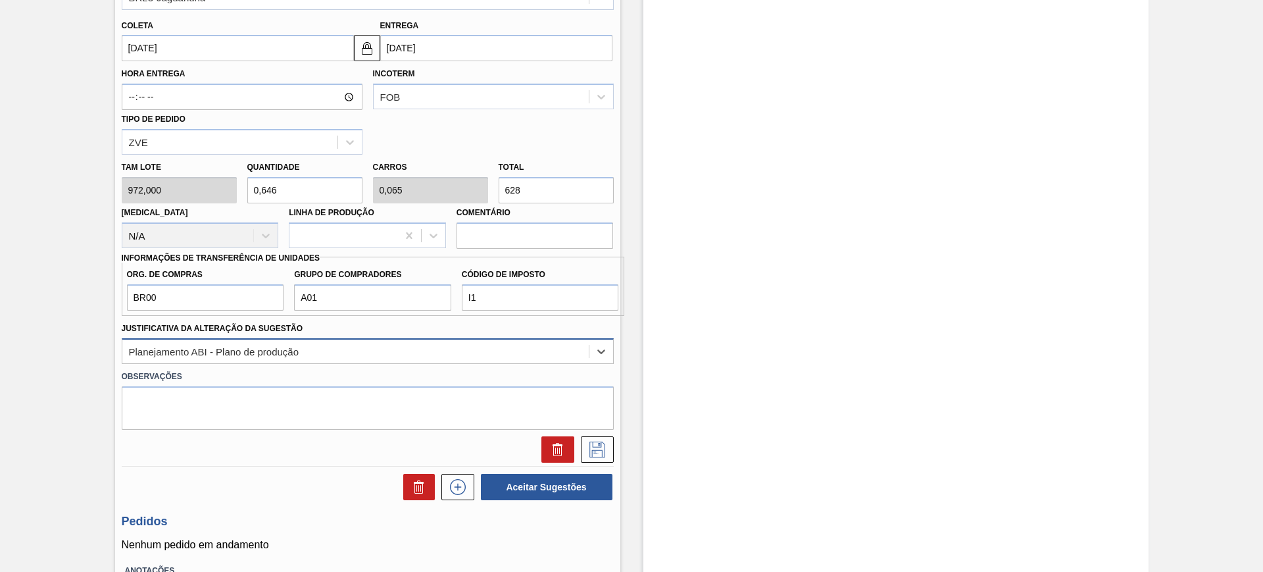
click at [297, 349] on div "Planejamento ABI - Plano de produção" at bounding box center [214, 350] width 170 height 11
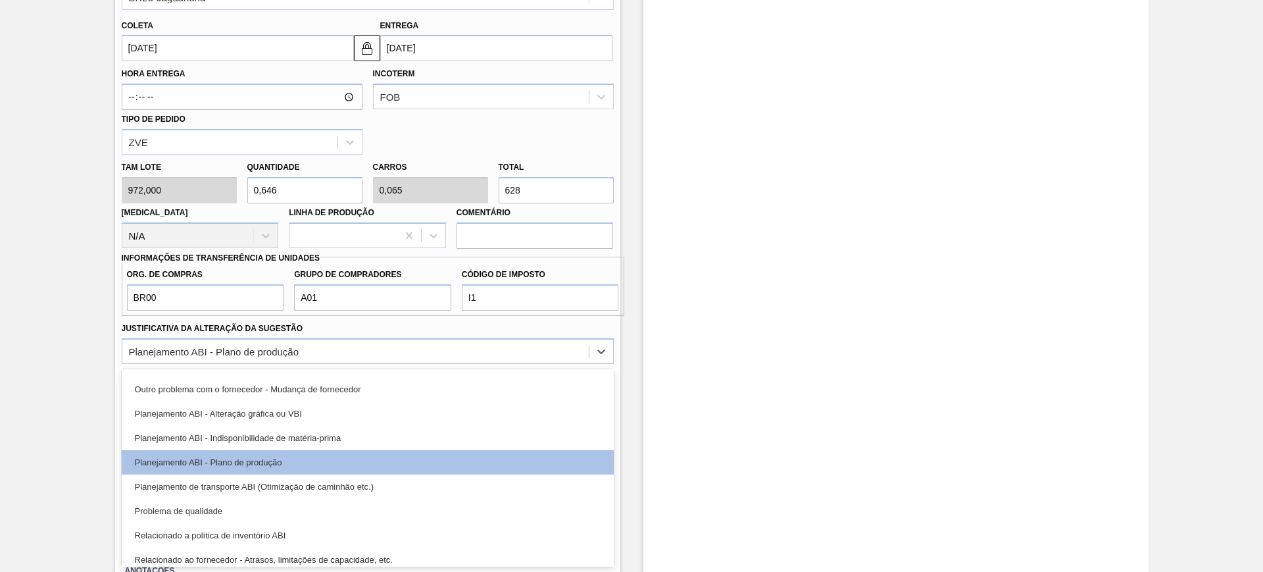
scroll to position [164, 0]
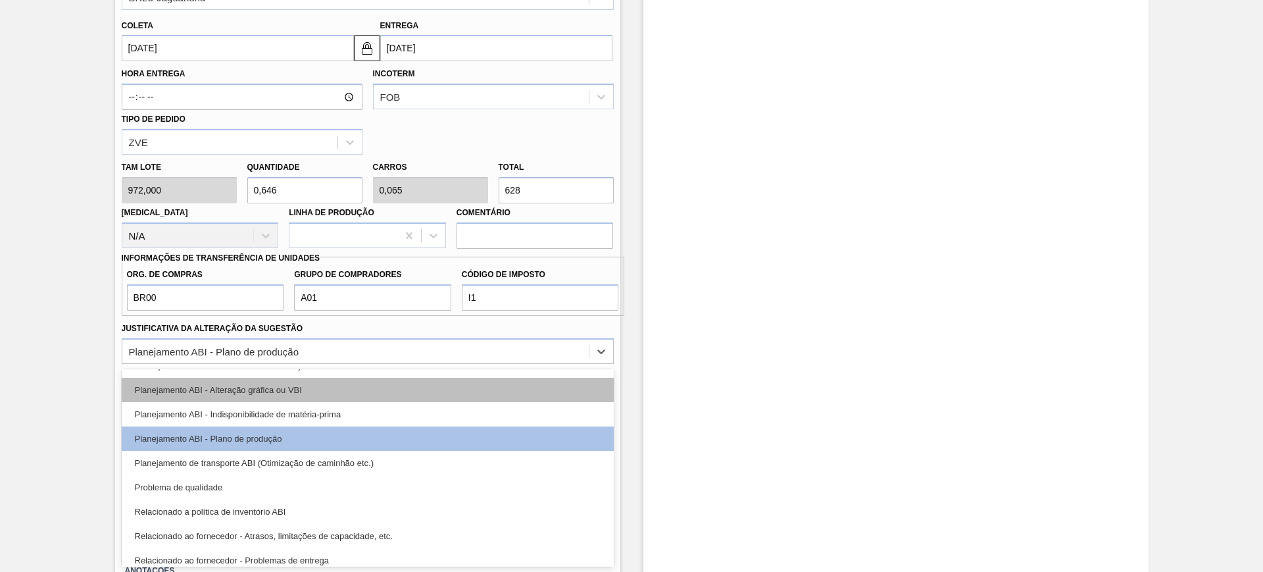
click at [305, 394] on div "Planejamento ABI - Alteração gráfica ou VBI" at bounding box center [368, 390] width 492 height 24
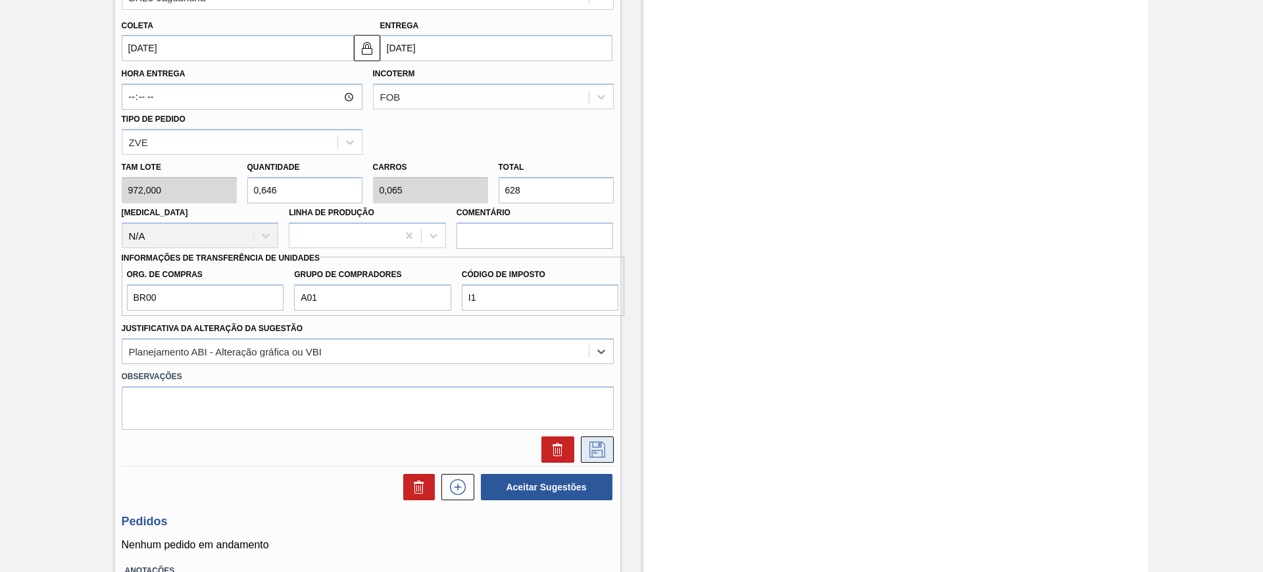
click at [607, 439] on button at bounding box center [597, 449] width 33 height 26
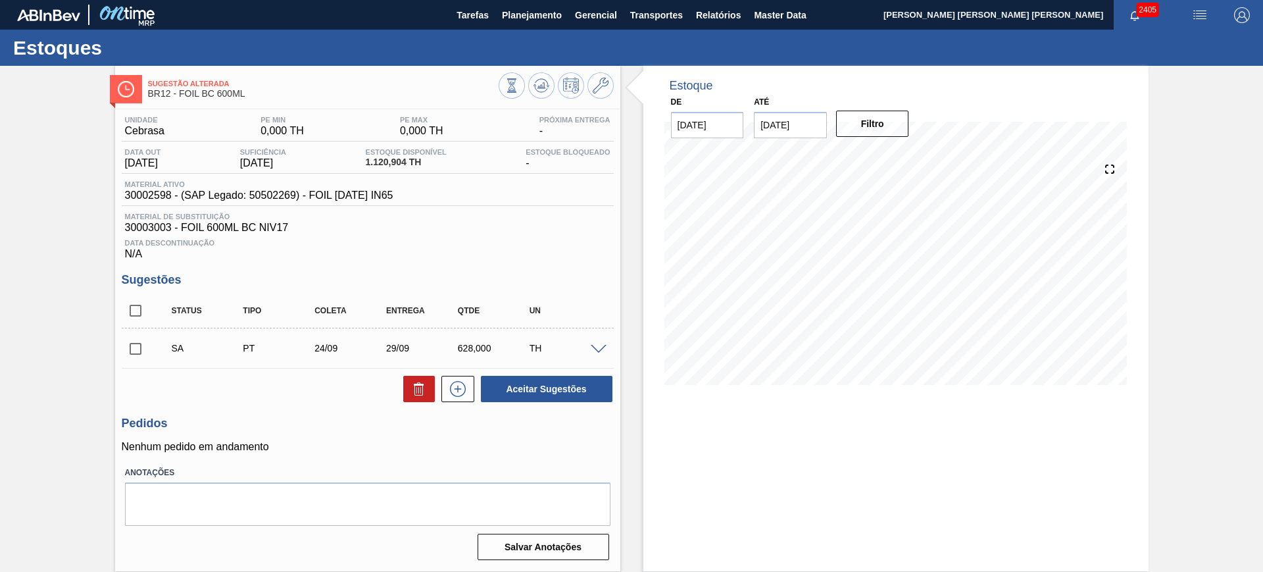
scroll to position [0, 0]
click at [134, 307] on input "checkbox" at bounding box center [136, 311] width 28 height 28
checkbox input "true"
click at [554, 387] on button "Aceitar Sugestões" at bounding box center [547, 389] width 132 height 26
checkbox input "false"
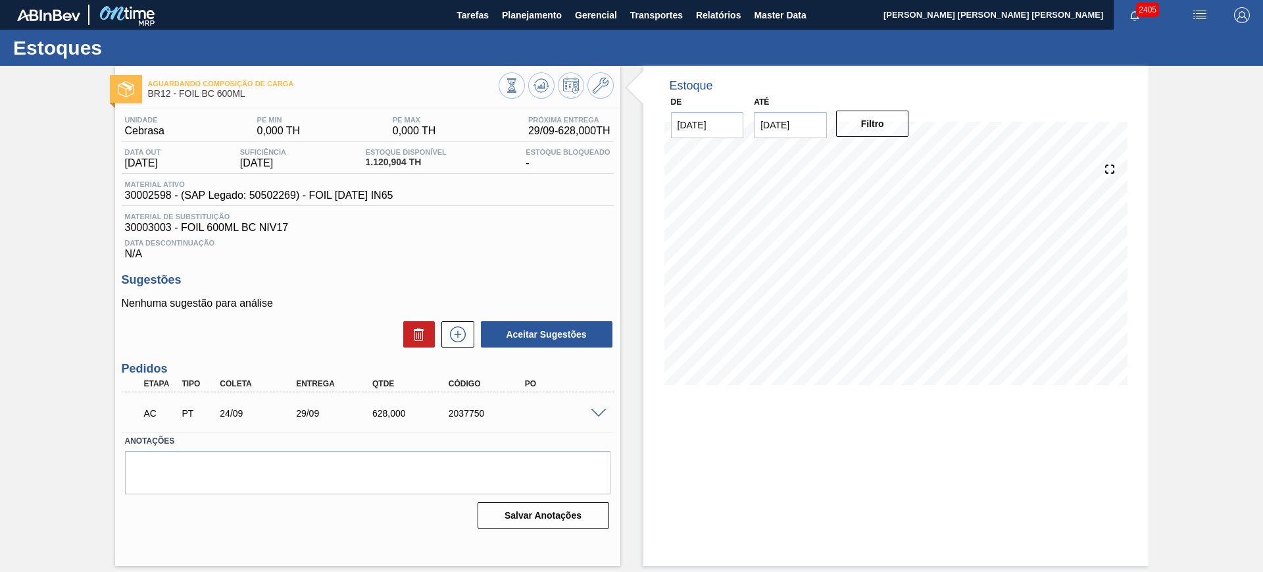
click at [601, 413] on span at bounding box center [599, 414] width 16 height 10
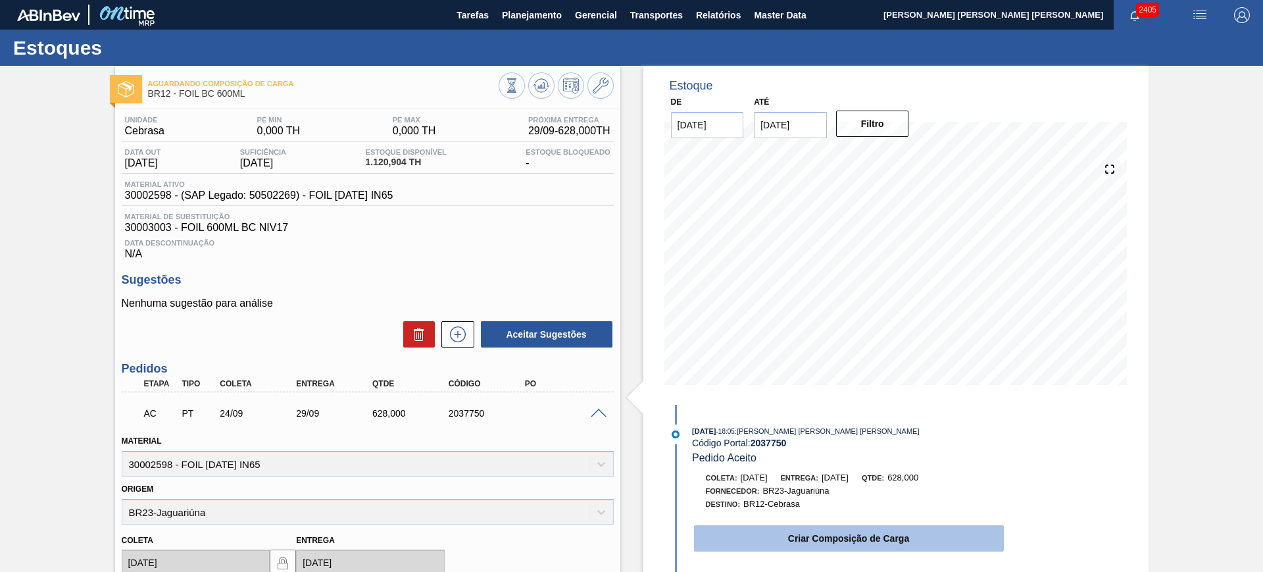
click at [824, 546] on button "Criar Composição de Carga" at bounding box center [849, 538] width 310 height 26
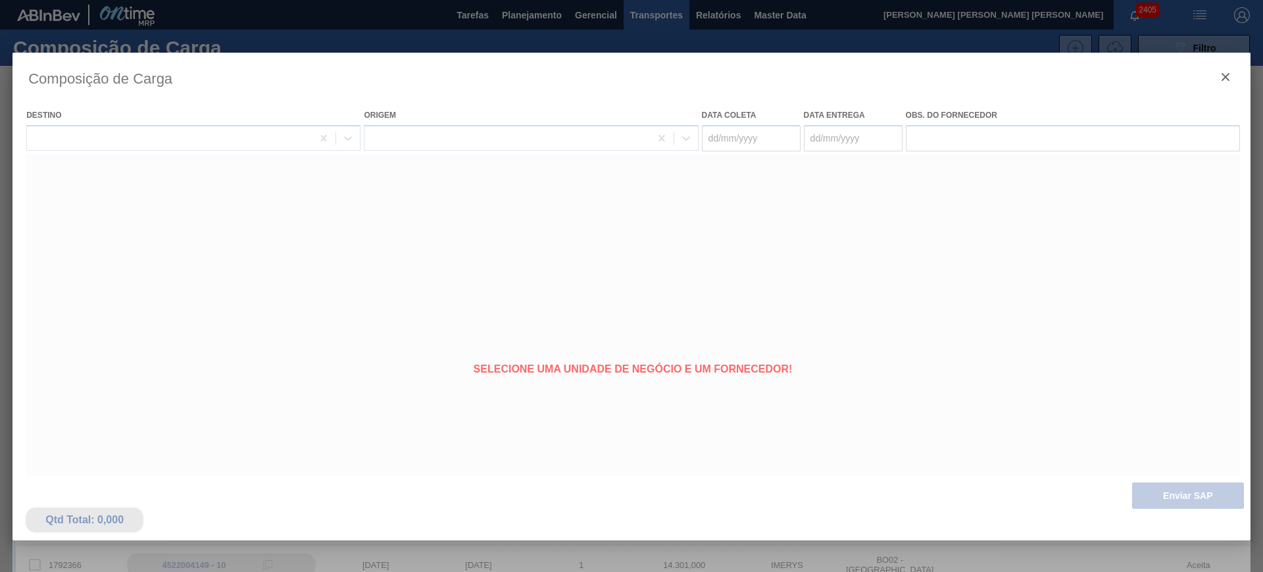
type coleta "[DATE]"
type entrega "[DATE]"
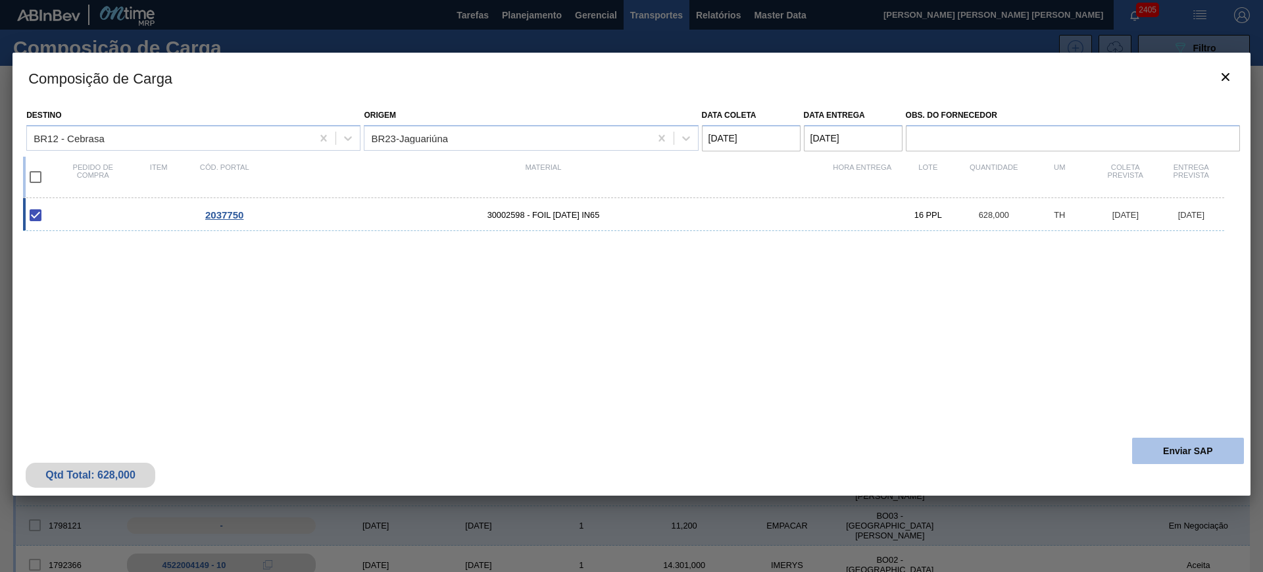
click at [1193, 443] on button "Enviar SAP" at bounding box center [1188, 451] width 112 height 26
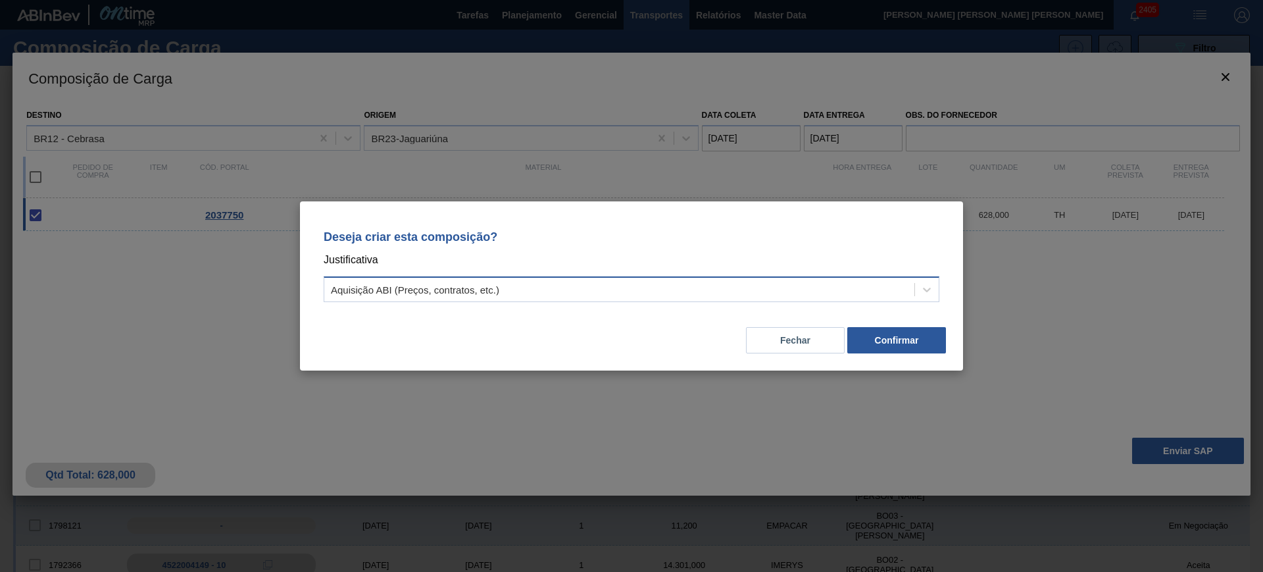
click at [616, 293] on div "Aquisição ABI (Preços, contratos, etc.)" at bounding box center [619, 289] width 590 height 19
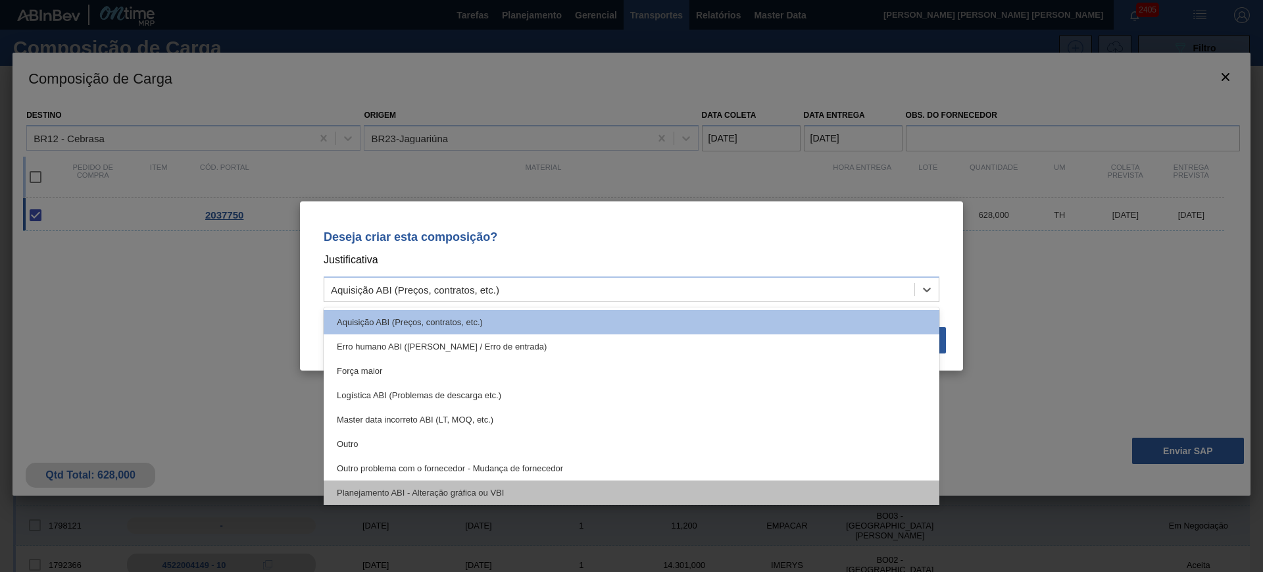
click at [605, 481] on div "Planejamento ABI - Alteração gráfica ou VBI" at bounding box center [632, 492] width 616 height 24
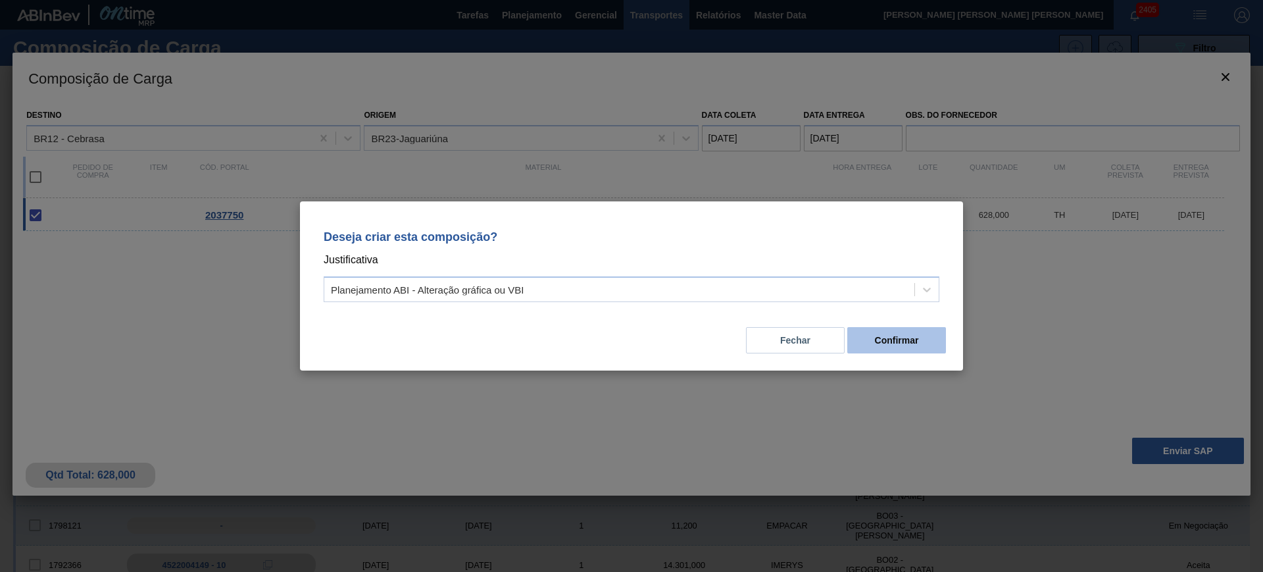
click at [884, 337] on button "Confirmar" at bounding box center [896, 340] width 99 height 26
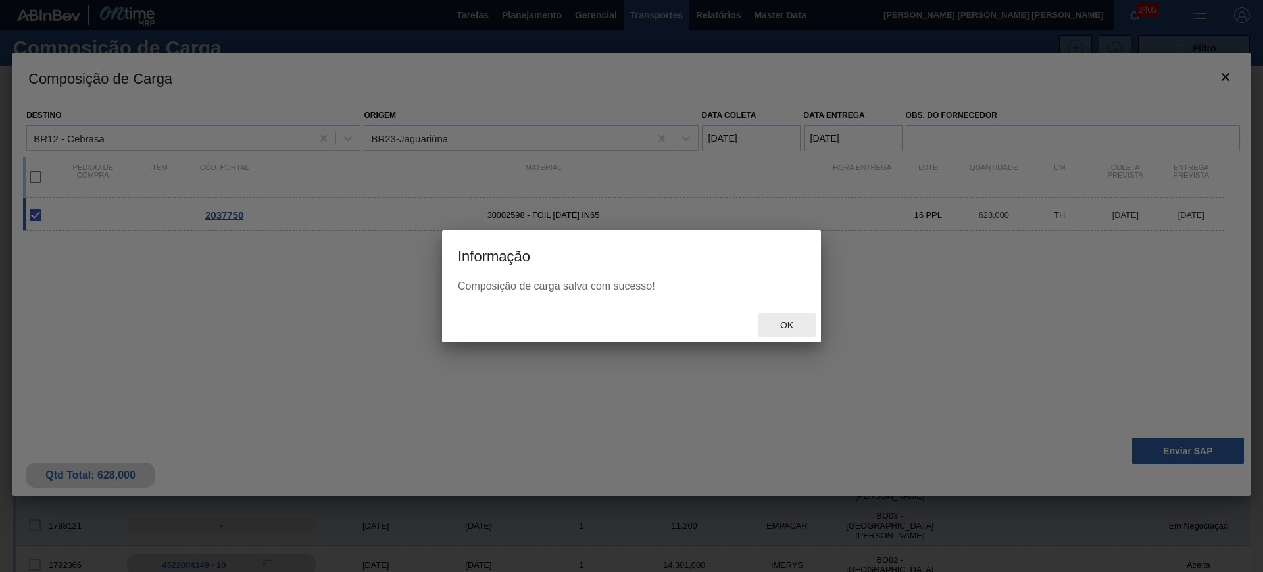
click at [801, 321] on span "Ok" at bounding box center [787, 325] width 34 height 11
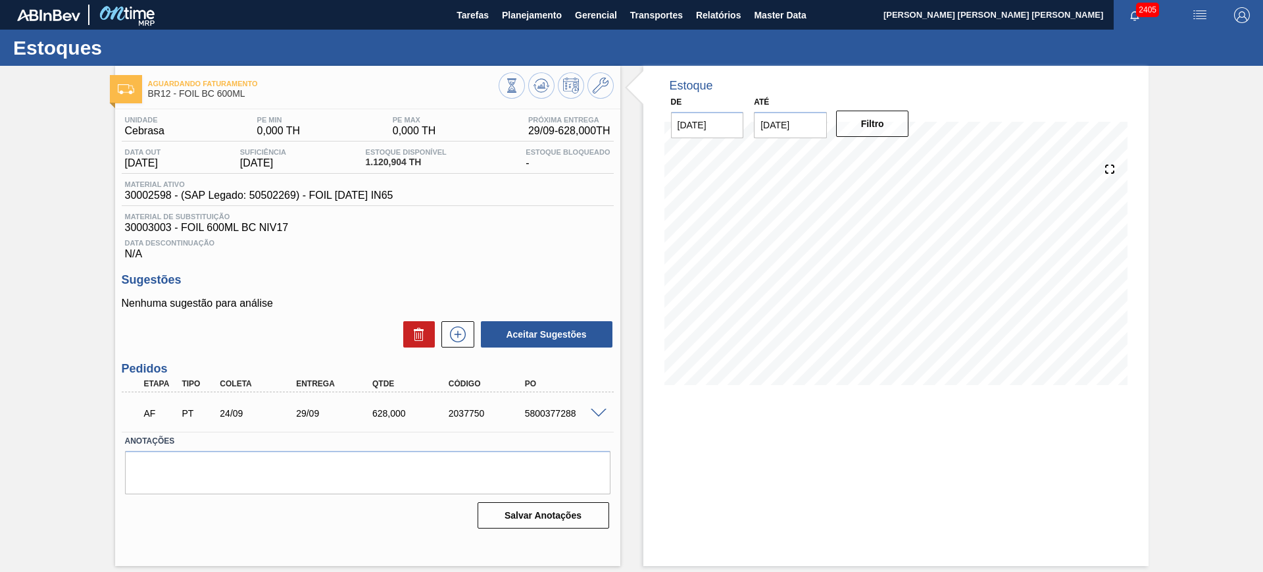
click at [542, 413] on div "5800377288" at bounding box center [565, 413] width 86 height 11
copy div "5800377288"
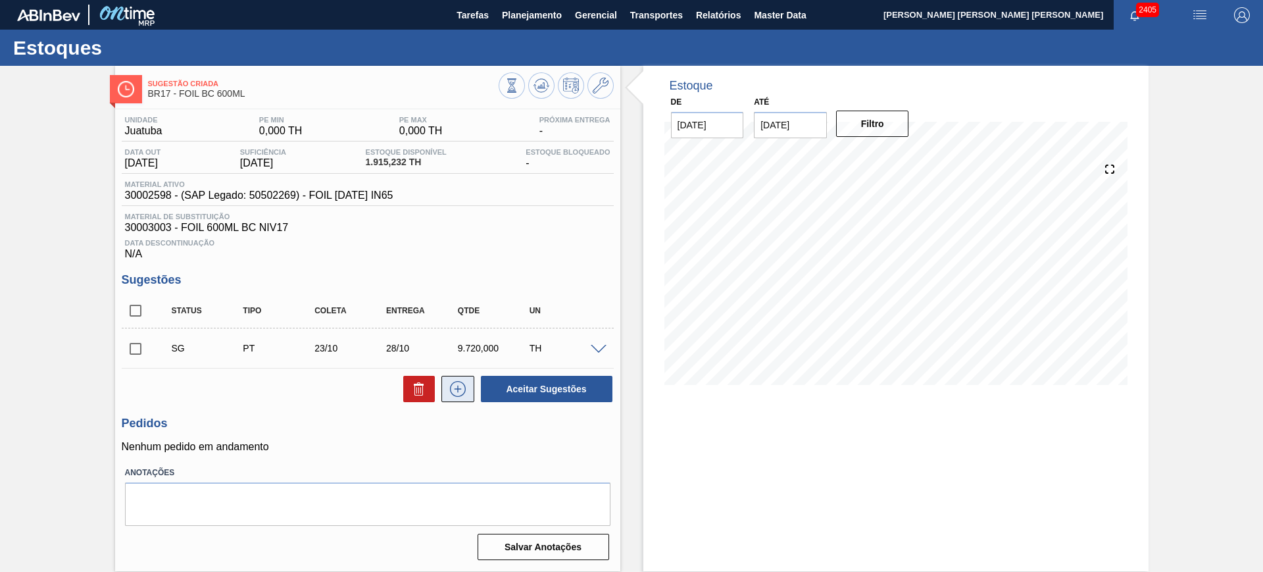
click at [461, 386] on icon at bounding box center [457, 389] width 21 height 16
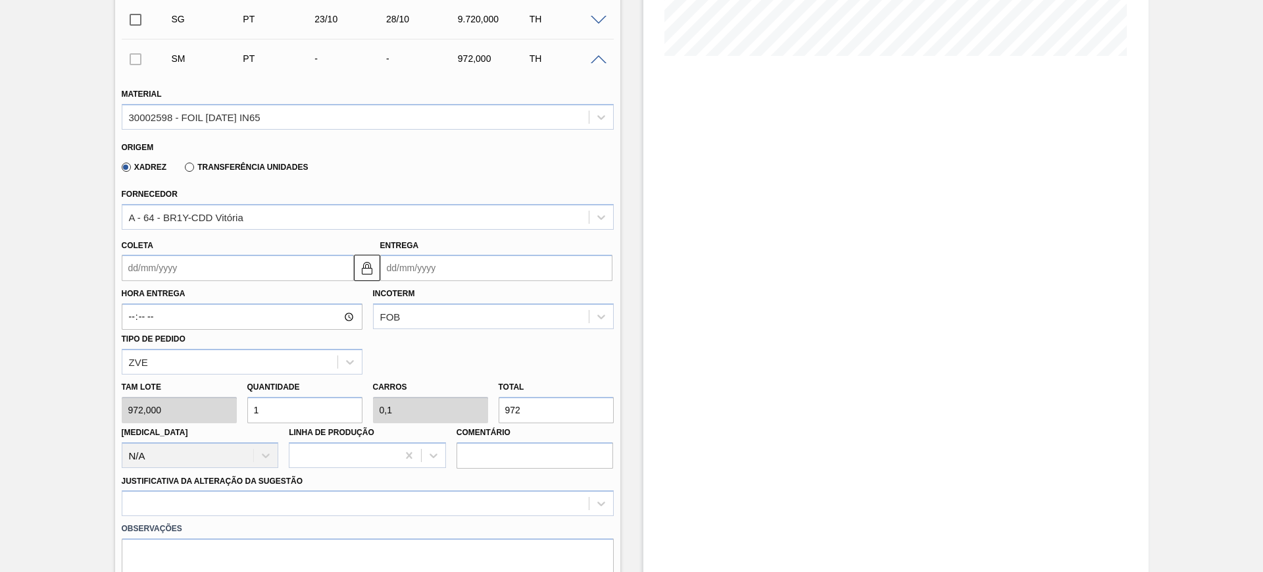
scroll to position [493, 0]
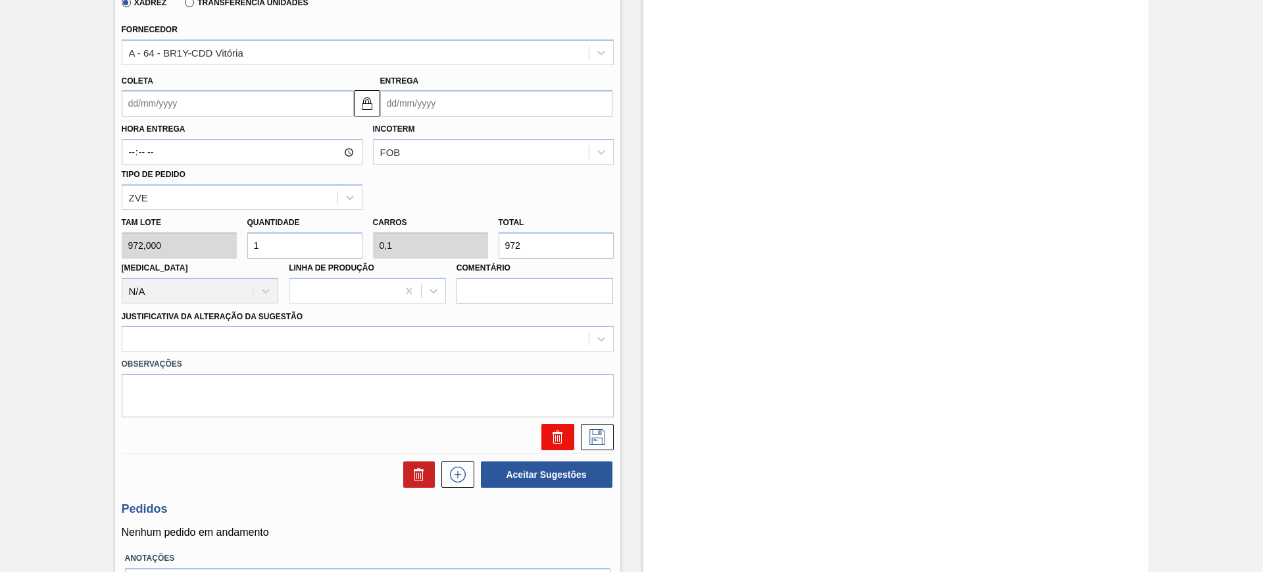
click at [560, 434] on icon at bounding box center [557, 439] width 9 height 10
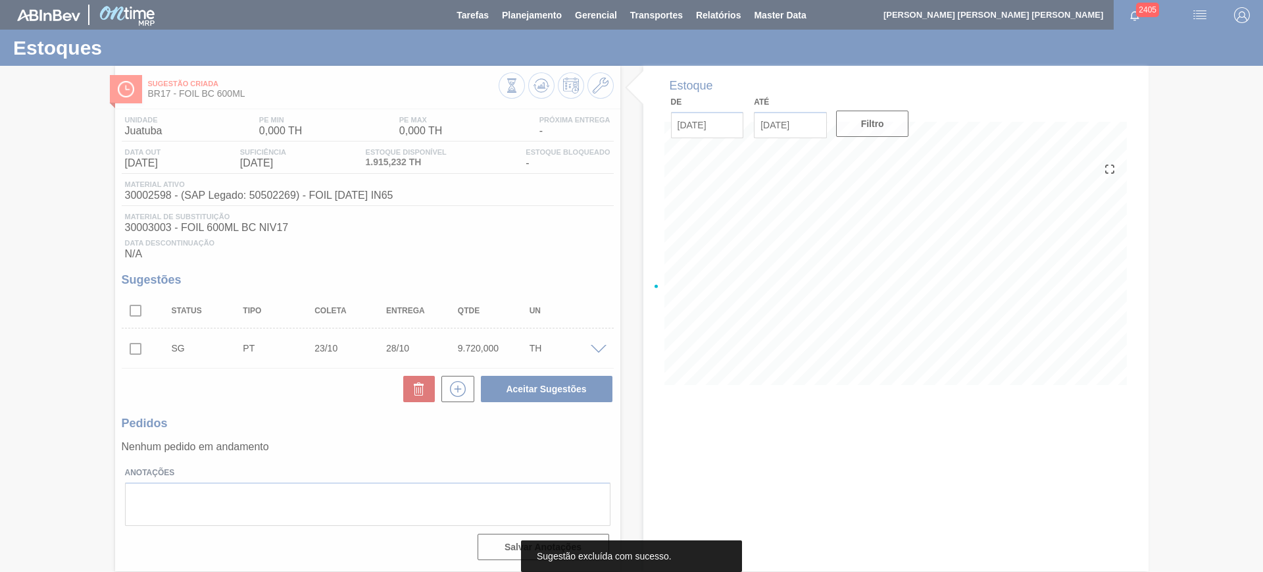
scroll to position [0, 0]
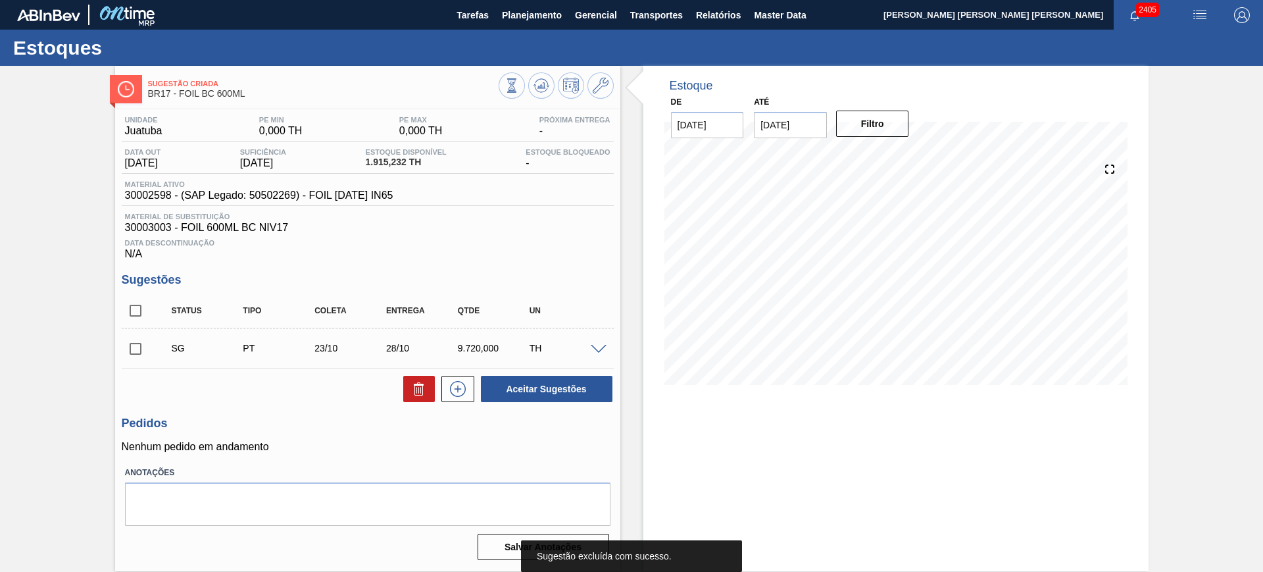
click at [591, 349] on span at bounding box center [599, 350] width 16 height 10
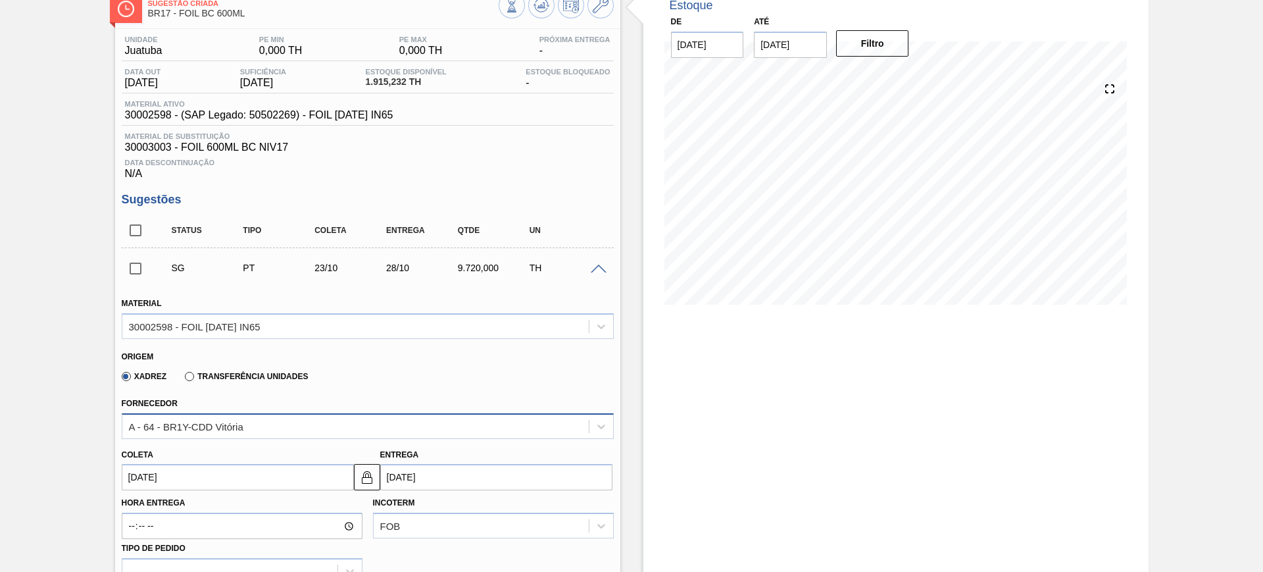
scroll to position [164, 0]
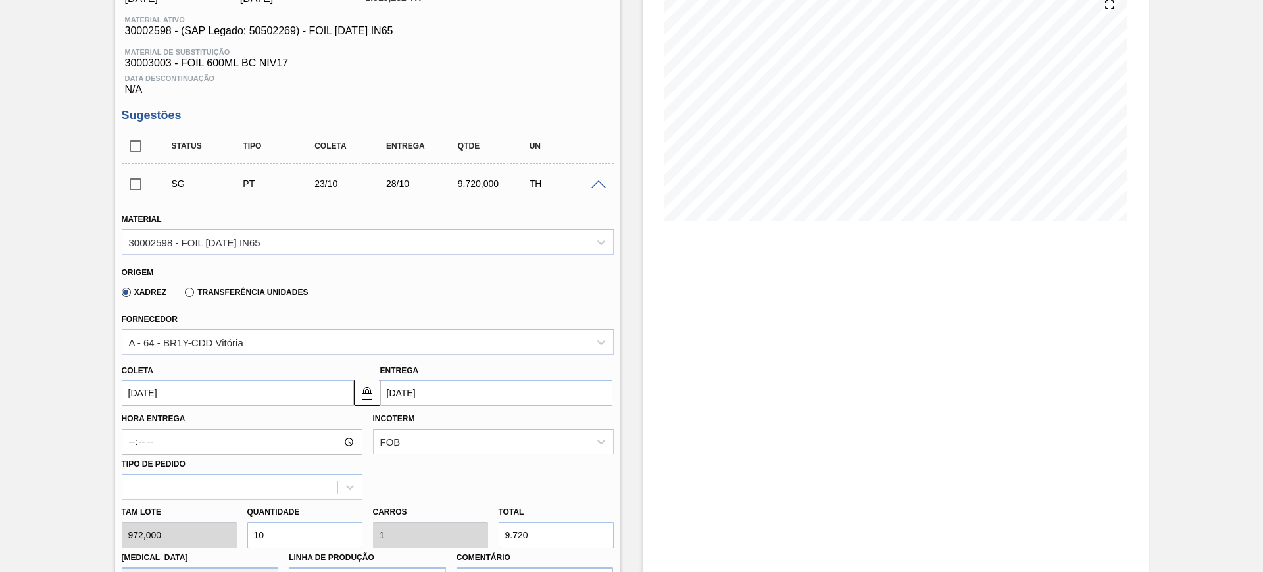
click at [185, 295] on label "Transferência Unidades" at bounding box center [246, 292] width 123 height 9
click at [183, 295] on input "Transferência Unidades" at bounding box center [183, 295] width 0 height 0
click at [207, 341] on div "BR01-Manaus" at bounding box center [355, 341] width 466 height 19
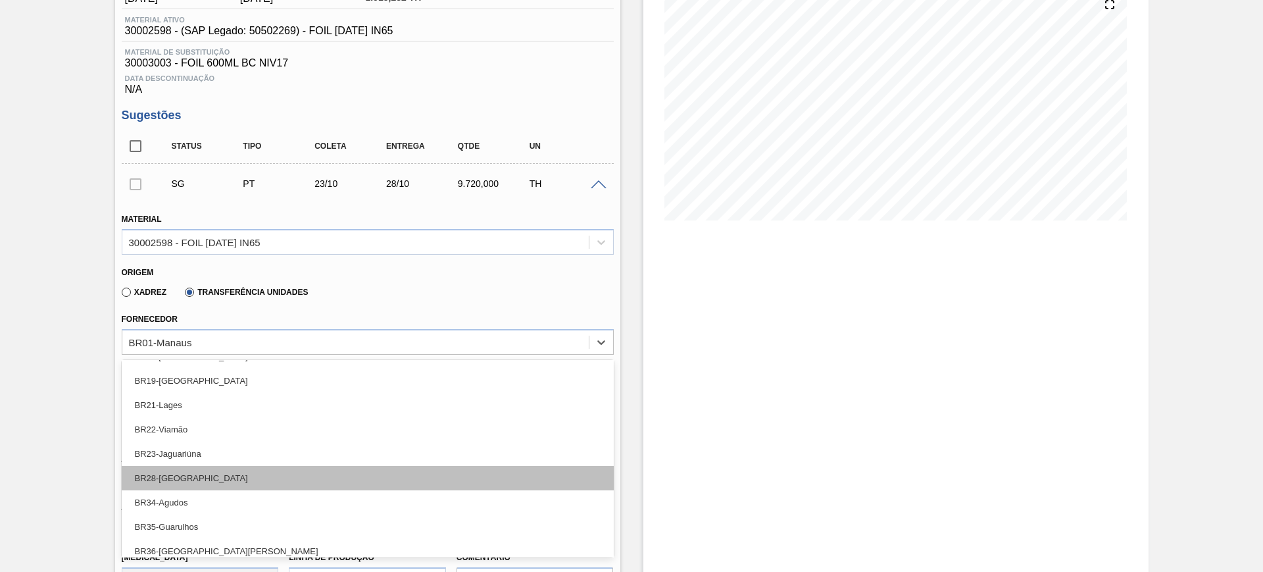
scroll to position [222, 0]
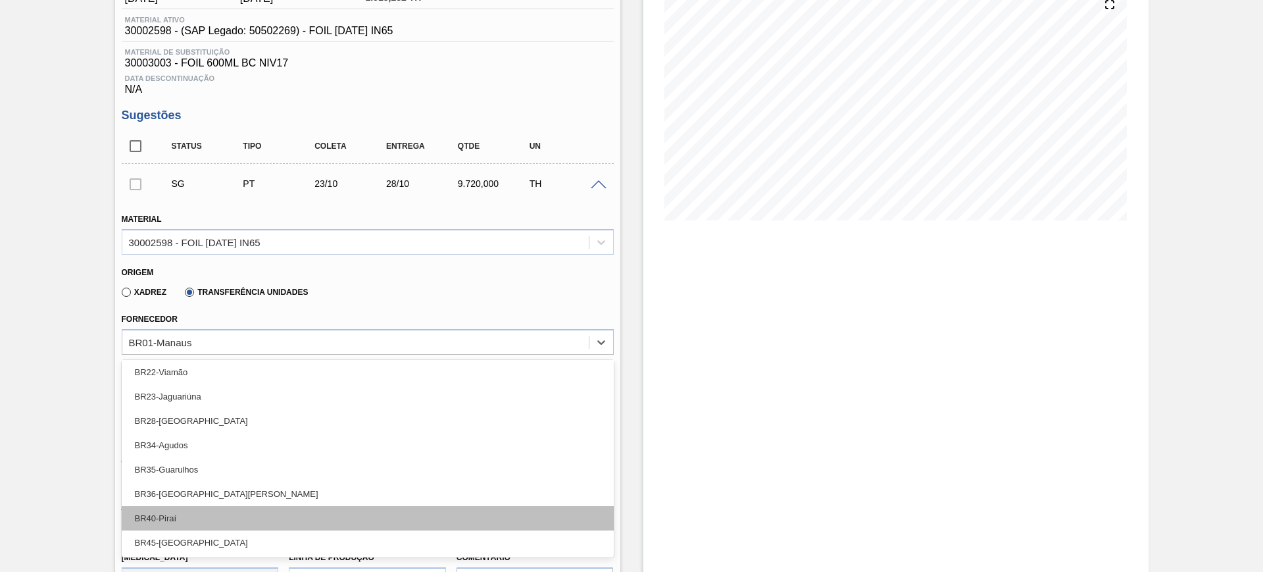
click at [290, 508] on div "BR40-Piraí" at bounding box center [368, 518] width 492 height 24
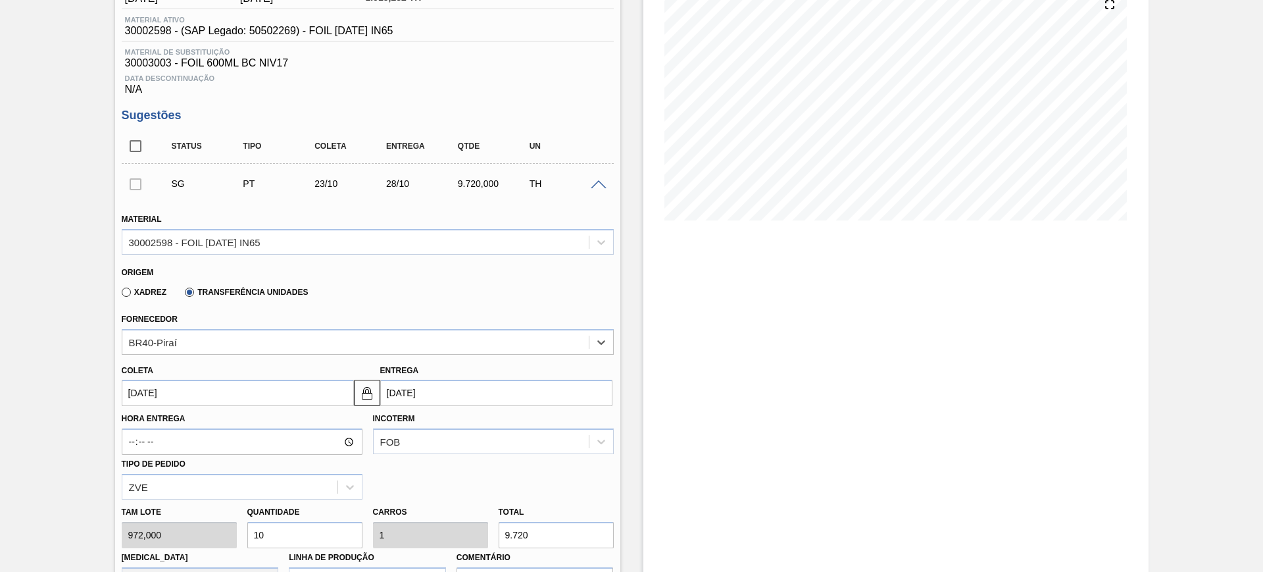
click at [525, 538] on input "9.720" at bounding box center [556, 535] width 115 height 26
type input "0,001"
type input "0"
type input "1"
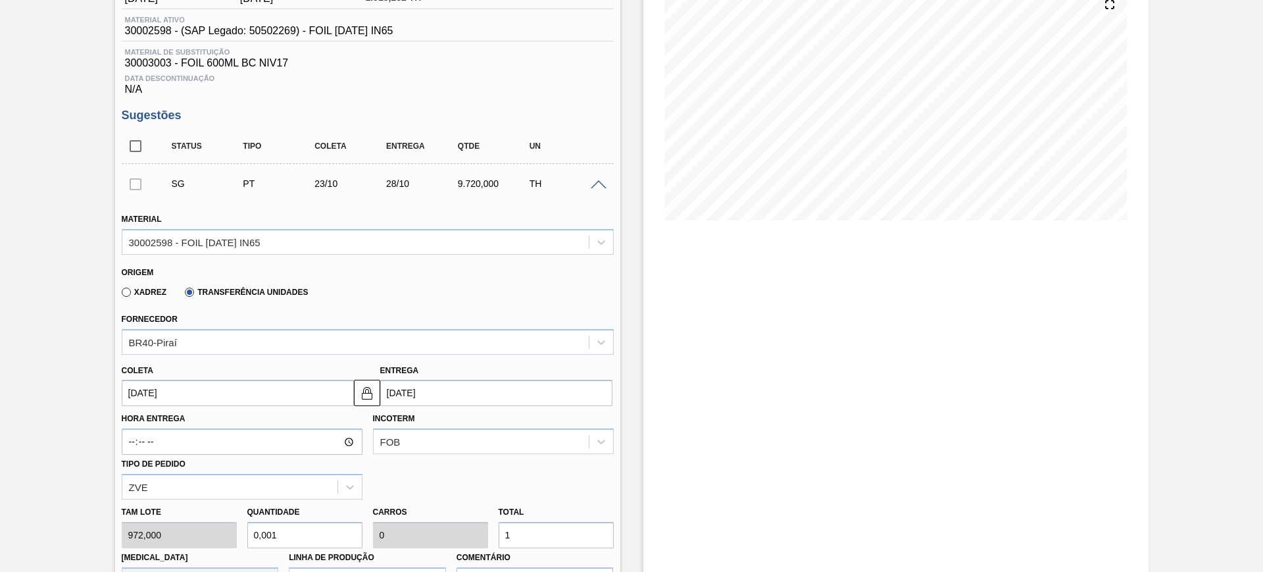
type input "0,011"
type input "0,001"
type input "11"
type input "0,115"
type input "0,012"
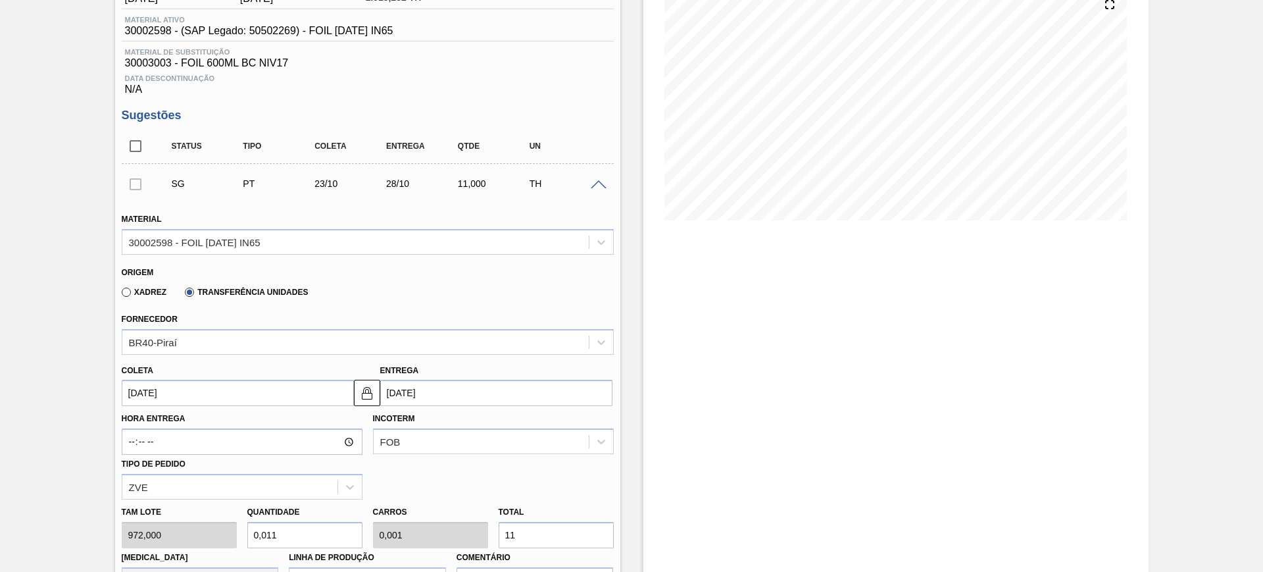
type input "112"
type input "1,154"
type input "0,115"
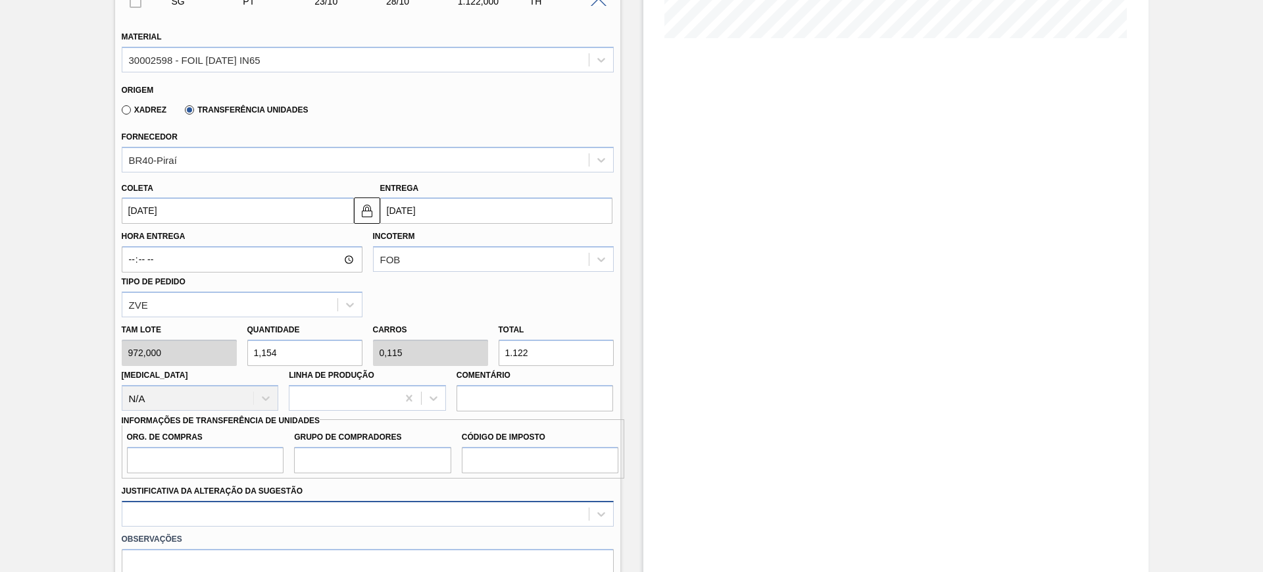
scroll to position [411, 0]
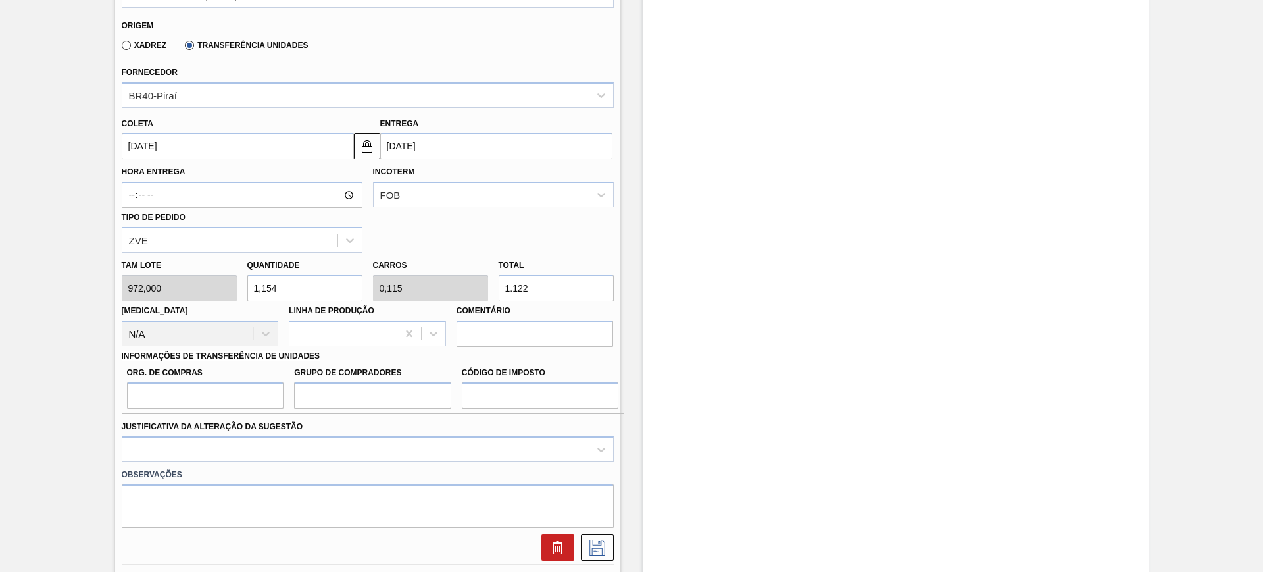
type input "1.122"
click at [230, 401] on input "Org. de Compras" at bounding box center [205, 395] width 157 height 26
type input "BR00"
type input "A01"
type input "I1"
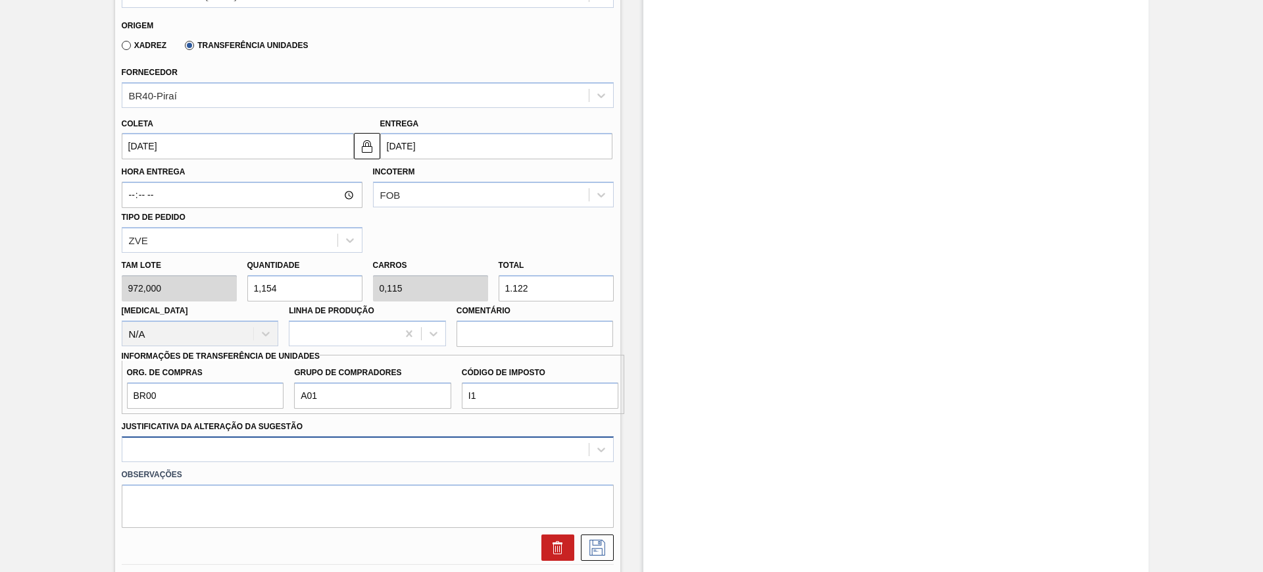
click at [263, 437] on div at bounding box center [368, 449] width 492 height 26
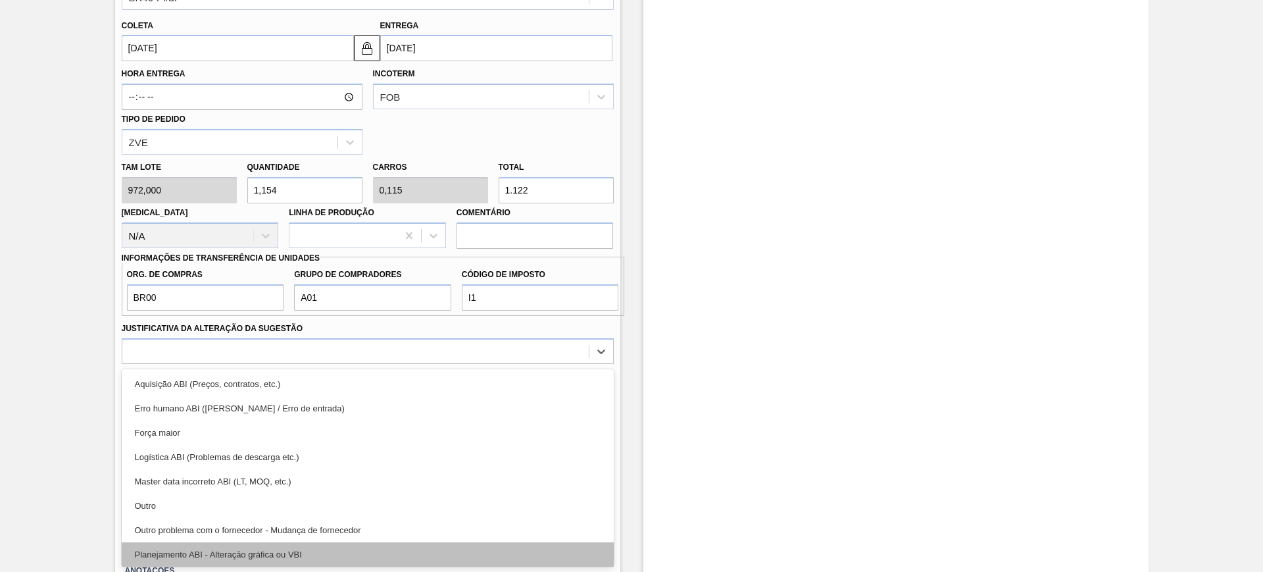
click at [341, 543] on div "Planejamento ABI - Alteração gráfica ou VBI" at bounding box center [368, 554] width 492 height 24
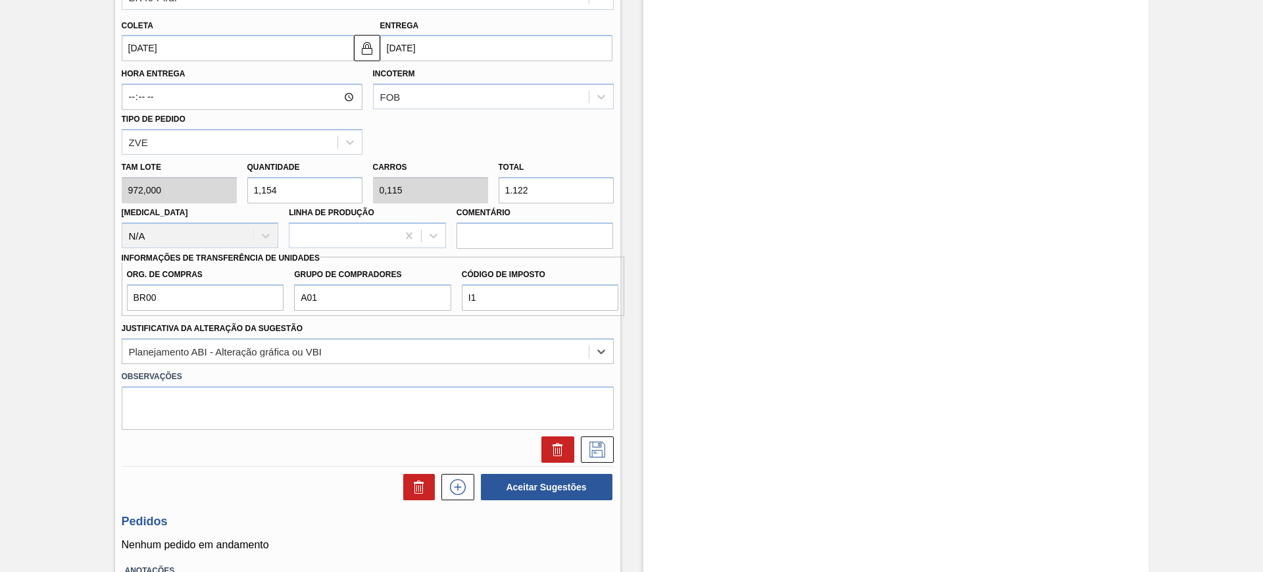
click at [261, 48] on input "[DATE]" at bounding box center [238, 48] width 232 height 26
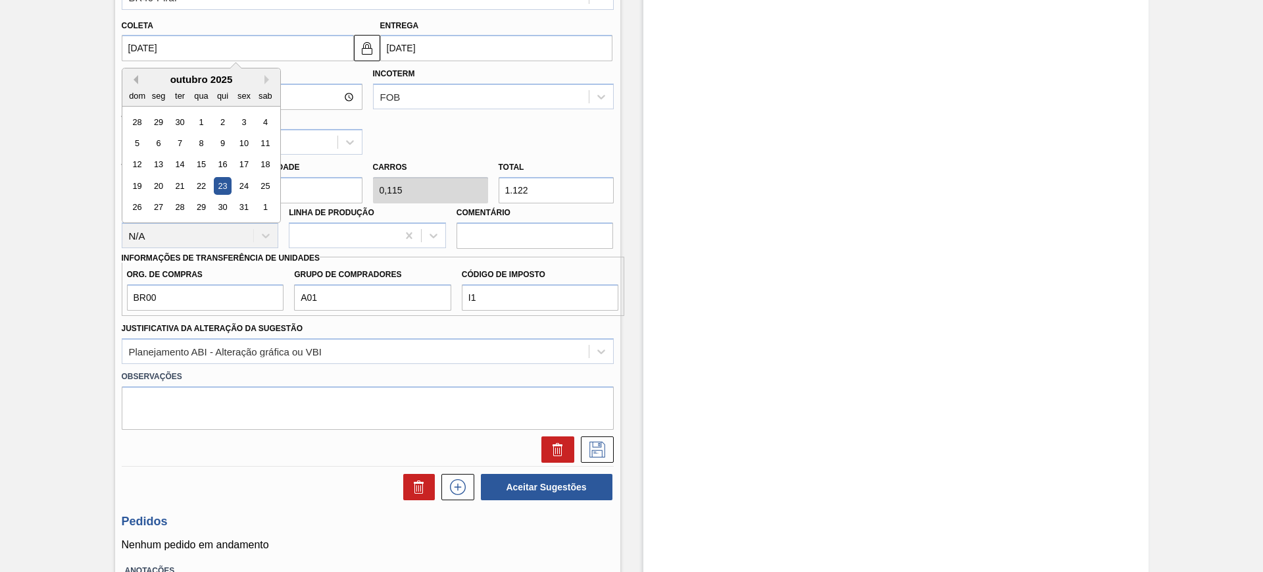
click at [137, 82] on button "Previous Month" at bounding box center [133, 79] width 9 height 9
click at [195, 182] on div "24" at bounding box center [201, 186] width 18 height 18
type input "[DATE]"
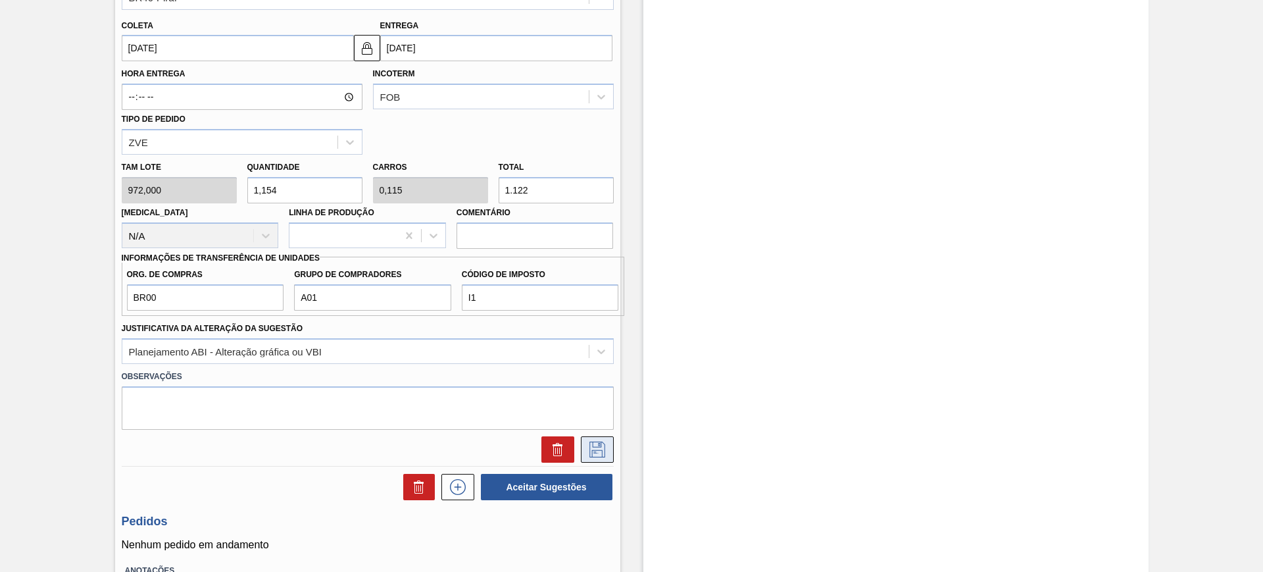
click at [588, 451] on icon at bounding box center [597, 449] width 21 height 16
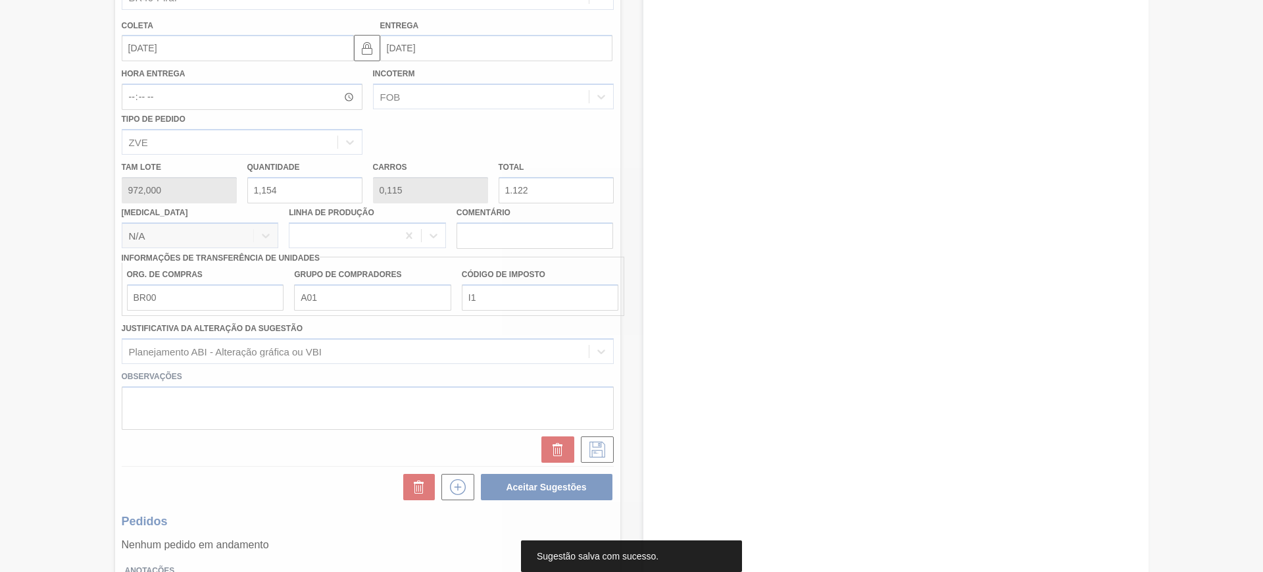
scroll to position [0, 0]
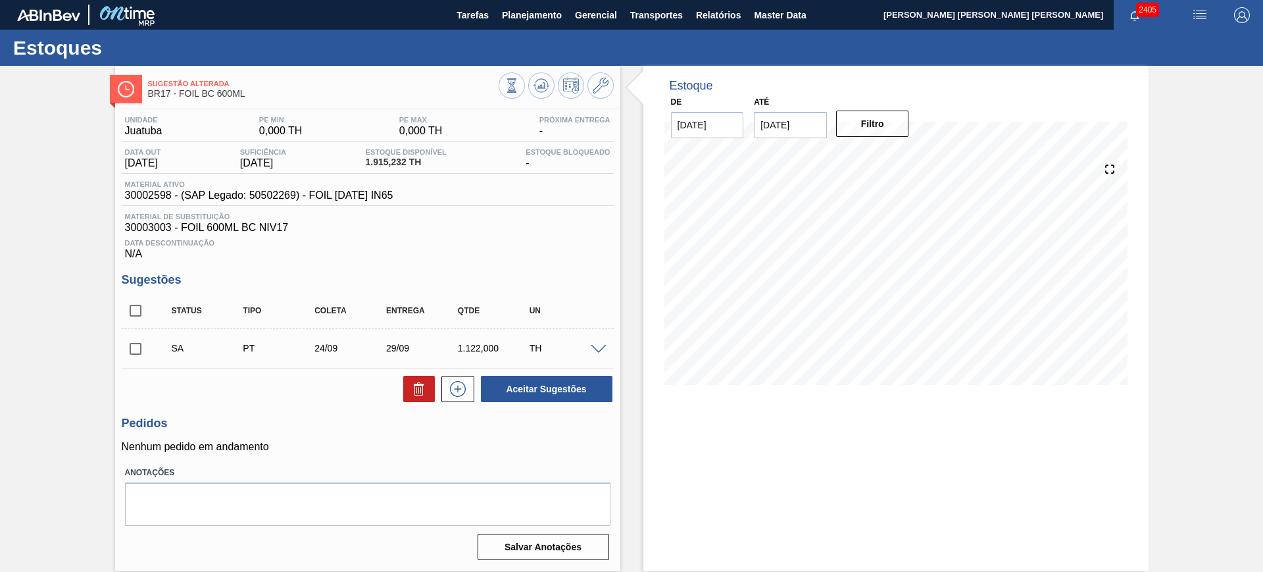
click at [141, 311] on input "checkbox" at bounding box center [136, 311] width 28 height 28
checkbox input "true"
click at [522, 393] on button "Aceitar Sugestões" at bounding box center [547, 389] width 132 height 26
checkbox input "false"
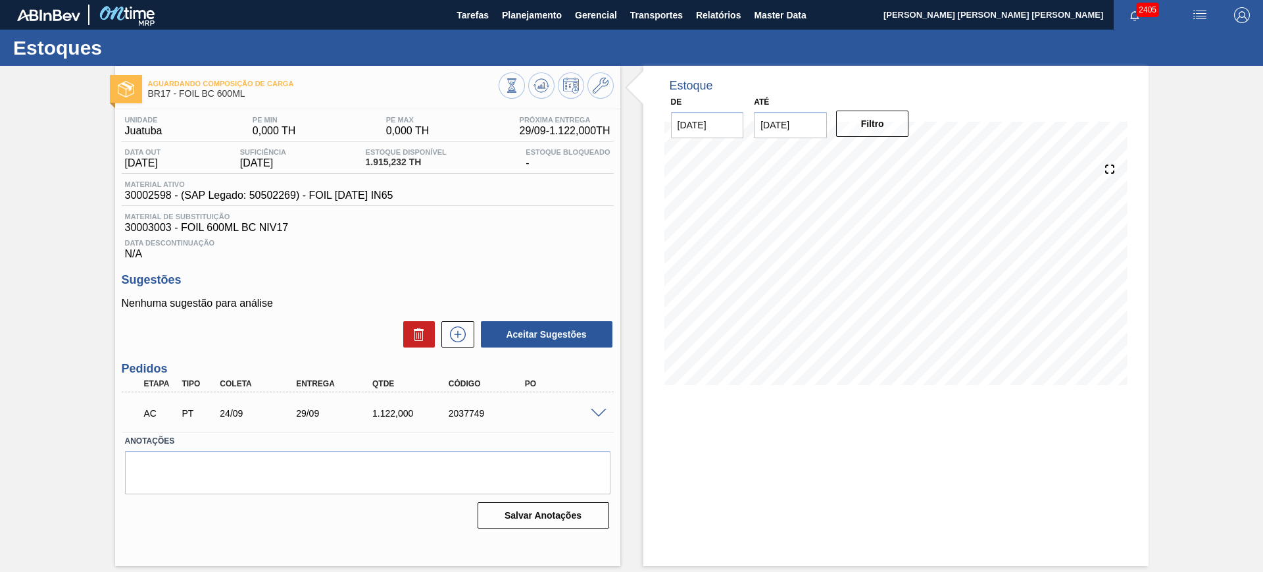
click at [601, 409] on span at bounding box center [599, 414] width 16 height 10
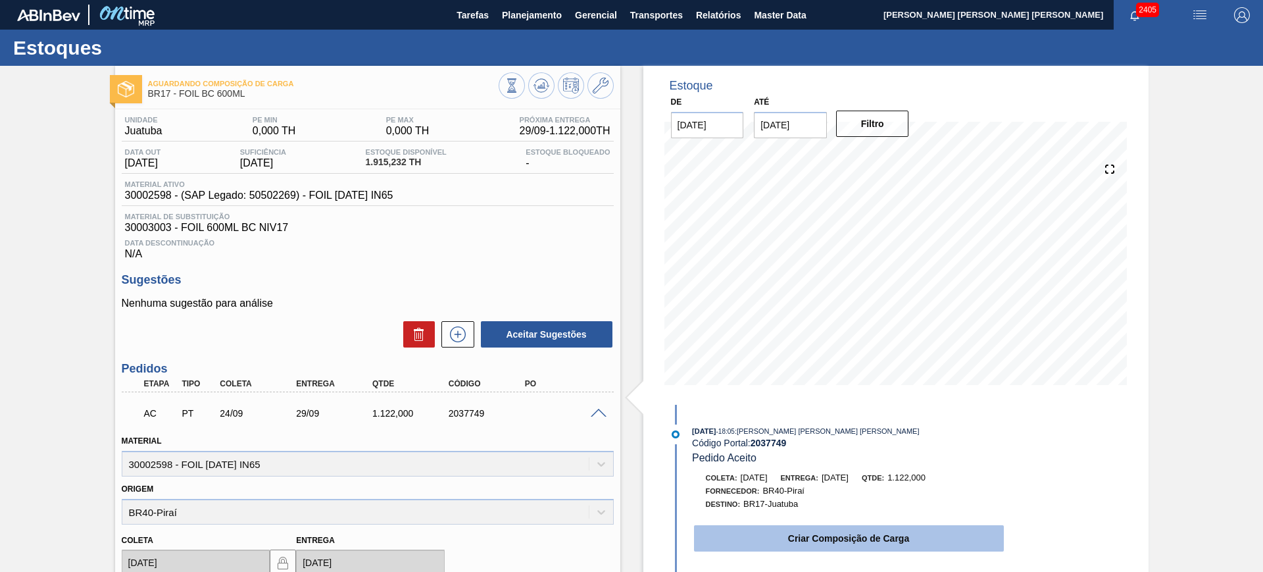
click at [784, 538] on button "Criar Composição de Carga" at bounding box center [849, 538] width 310 height 26
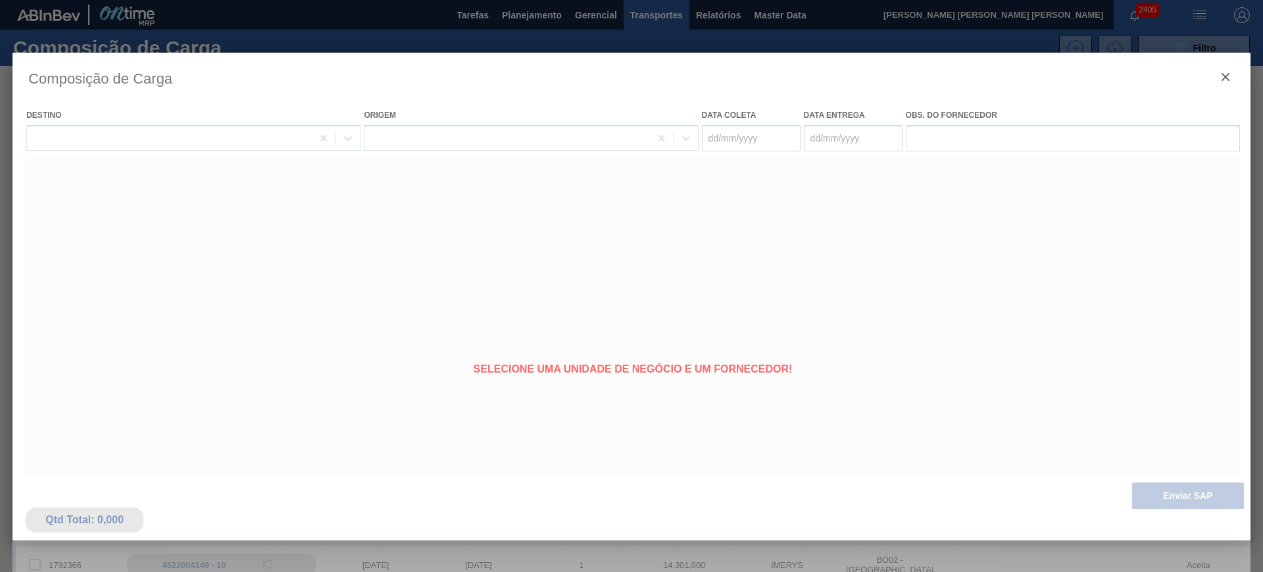
type coleta "[DATE]"
type entrega "[DATE]"
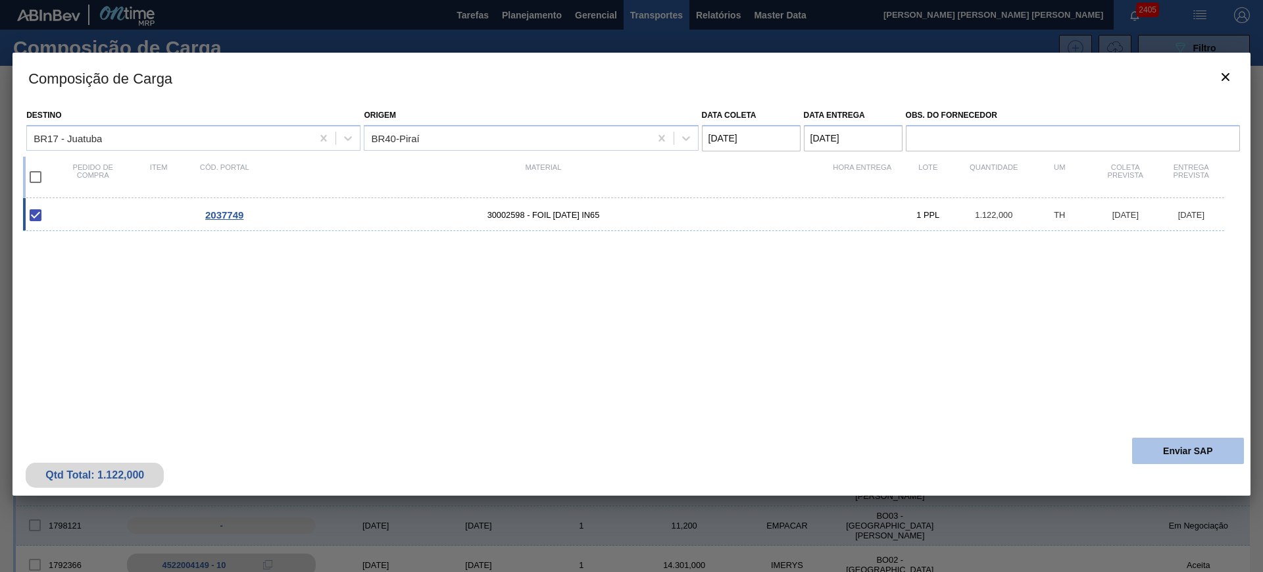
click at [1137, 447] on button "Enviar SAP" at bounding box center [1188, 451] width 112 height 26
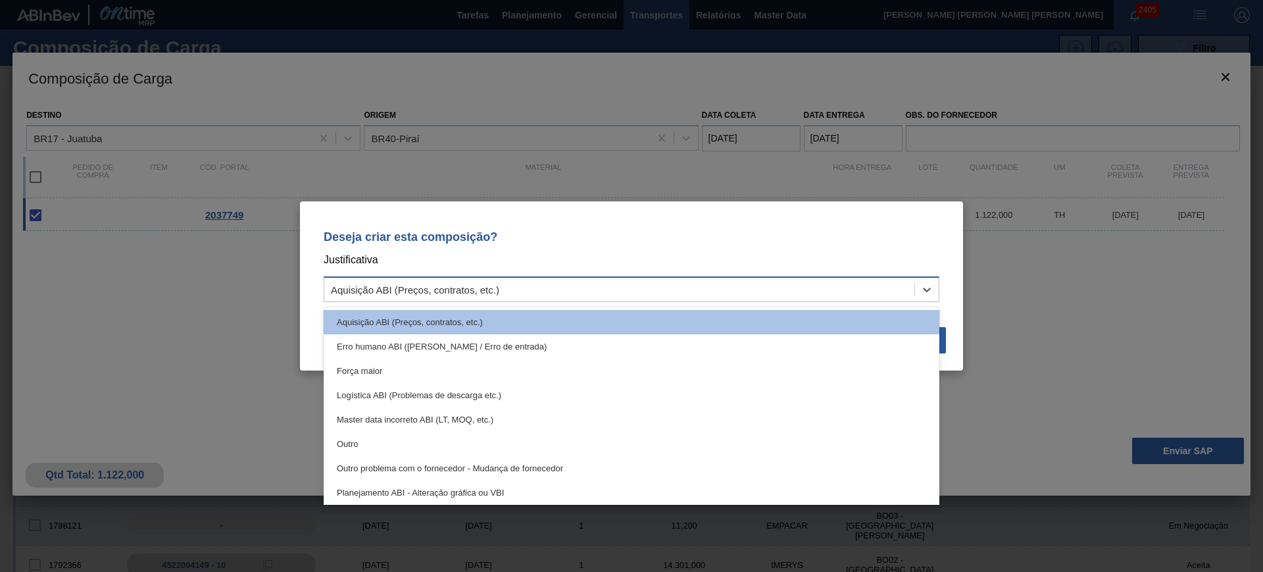
click at [870, 297] on div "Aquisição ABI (Preços, contratos, etc.)" at bounding box center [619, 289] width 590 height 19
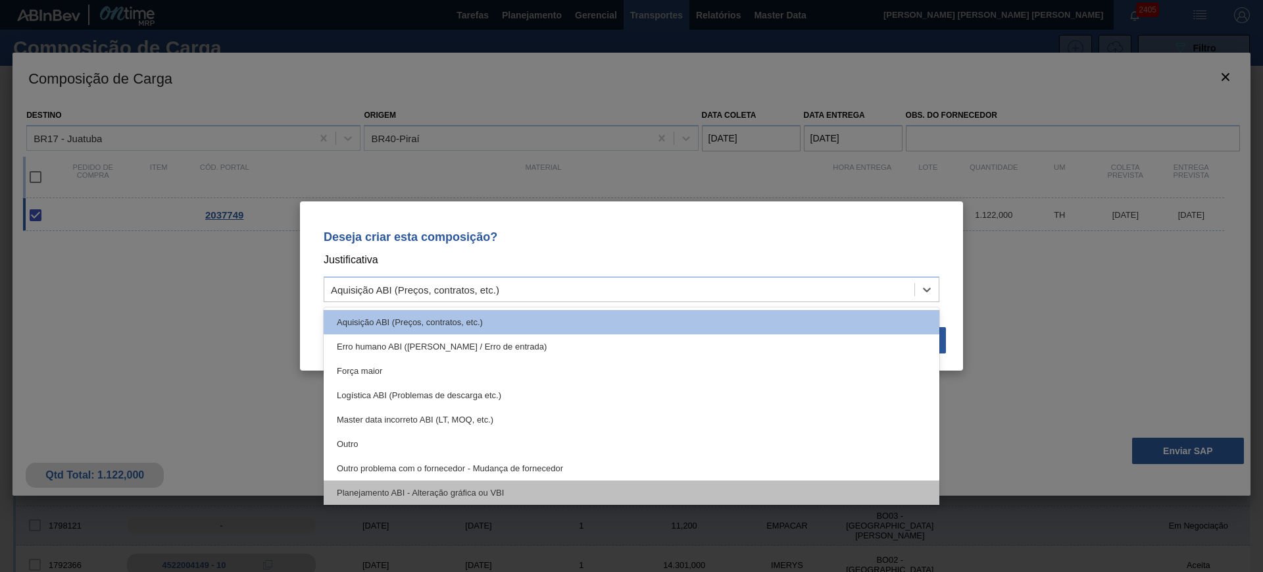
click at [686, 486] on div "Planejamento ABI - Alteração gráfica ou VBI" at bounding box center [632, 492] width 616 height 24
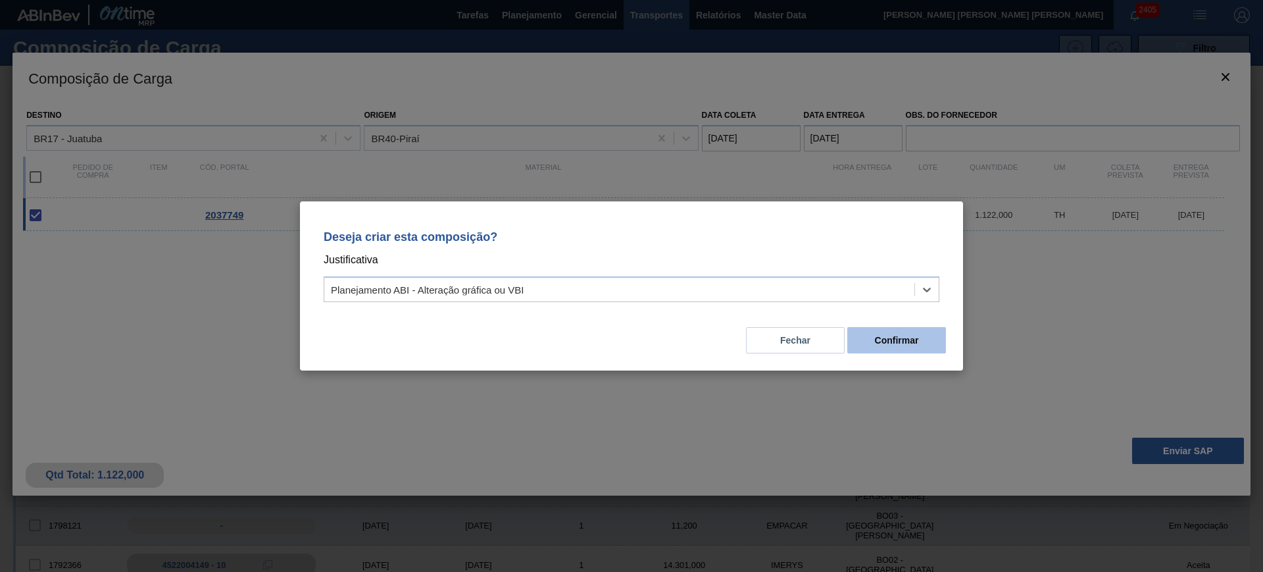
click at [891, 334] on button "Confirmar" at bounding box center [896, 340] width 99 height 26
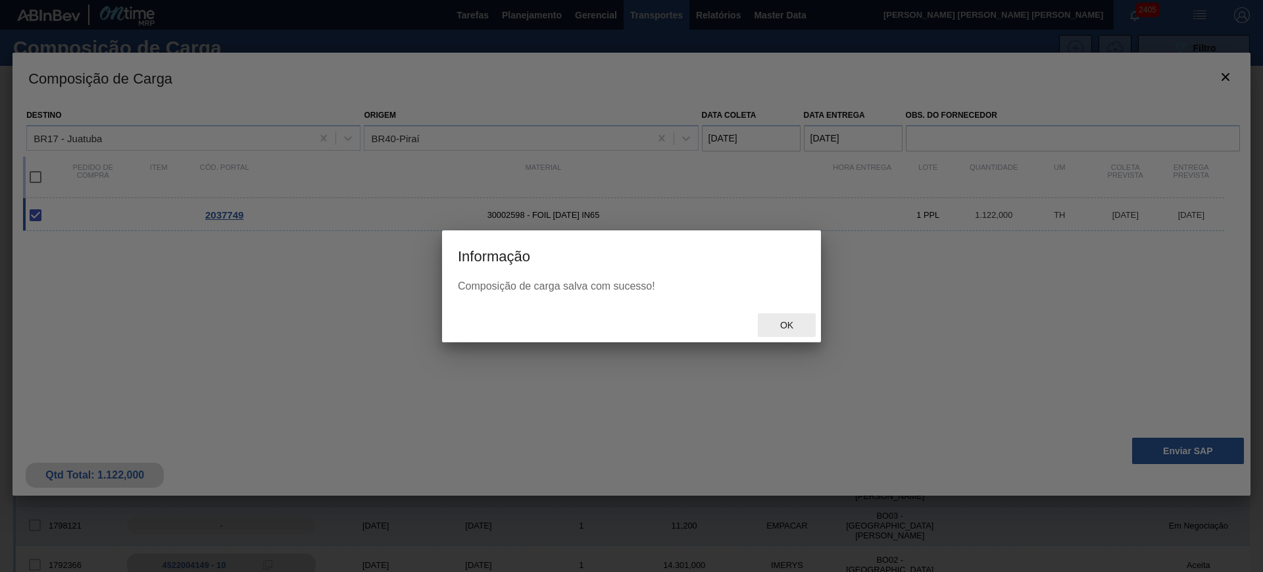
click at [789, 322] on span "Ok" at bounding box center [787, 325] width 34 height 11
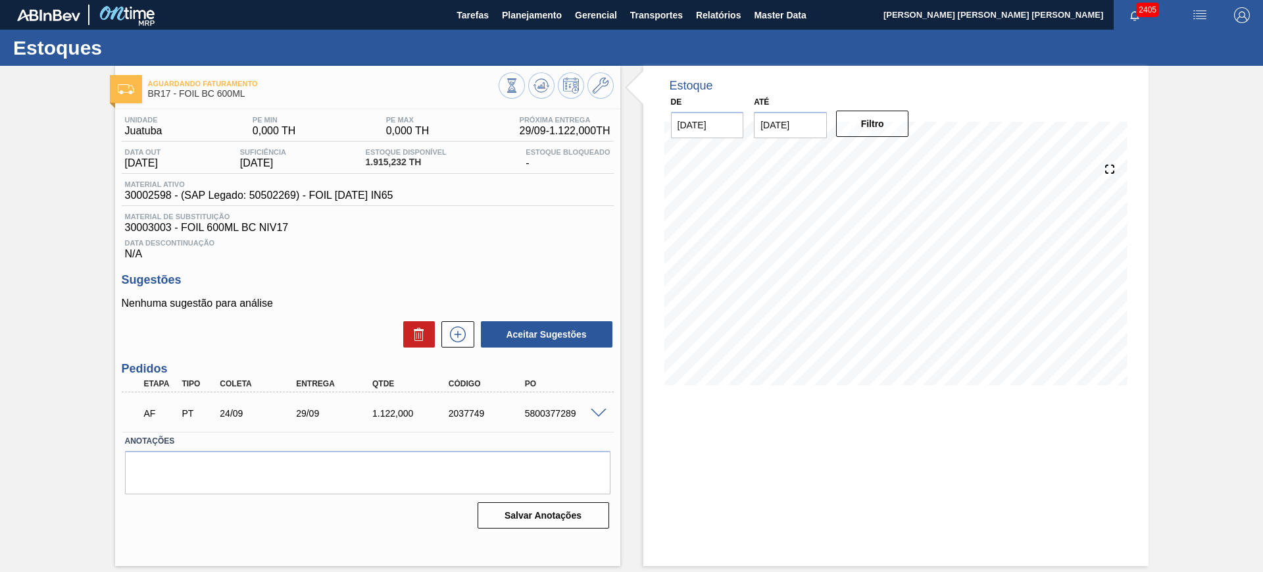
click at [562, 415] on div "5800377289" at bounding box center [565, 413] width 86 height 11
copy div "5800377289"
